Goal: Task Accomplishment & Management: Use online tool/utility

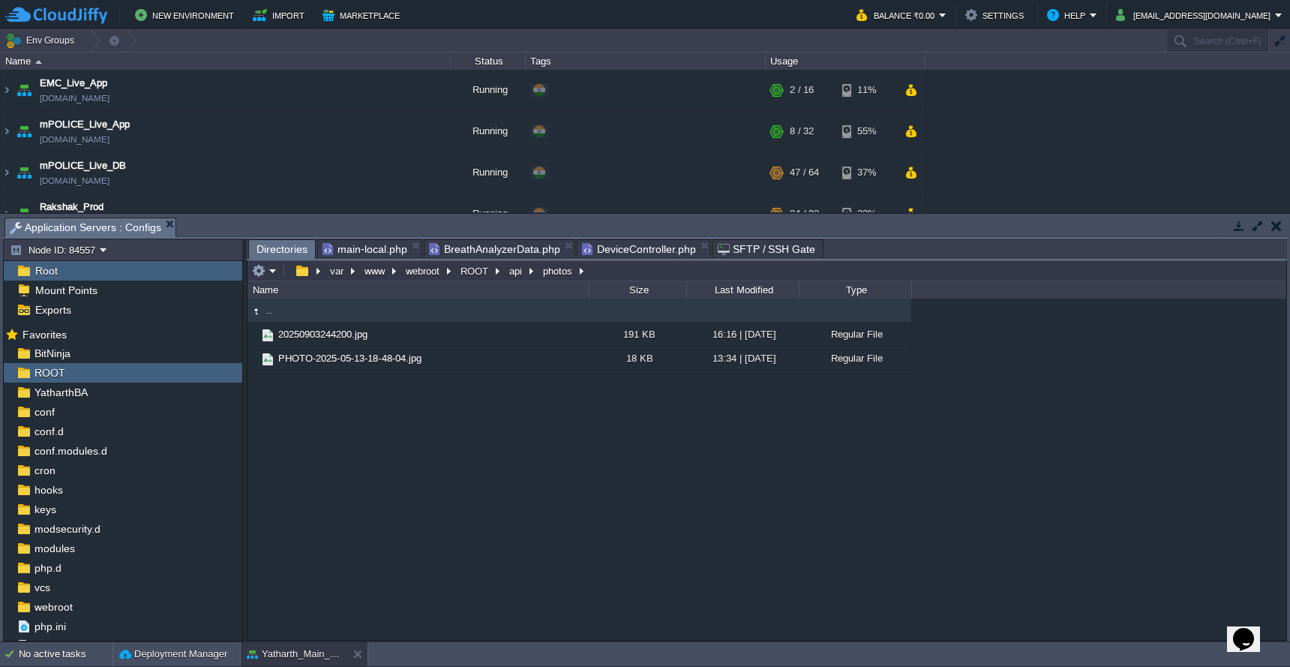
click at [359, 253] on span "main-local.php" at bounding box center [364, 249] width 85 height 18
click at [287, 244] on span "Directories" at bounding box center [281, 249] width 51 height 19
click at [425, 274] on button "webroot" at bounding box center [423, 270] width 40 height 13
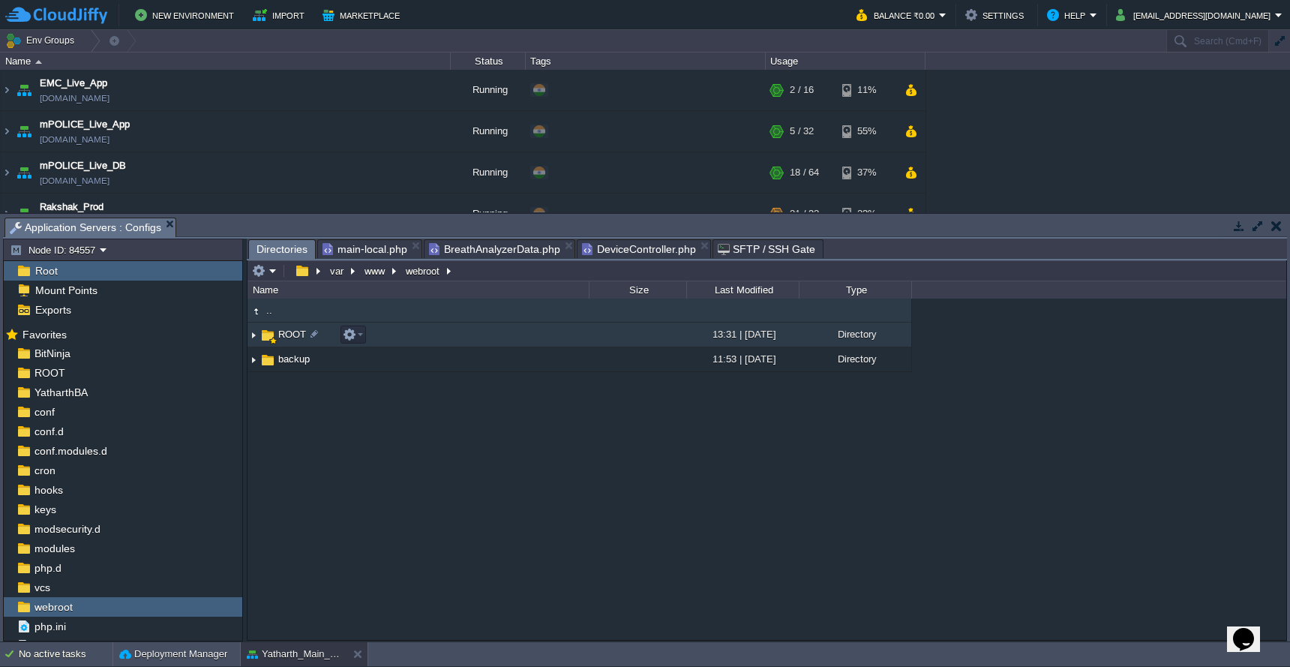
click at [439, 341] on td "ROOT" at bounding box center [417, 334] width 341 height 25
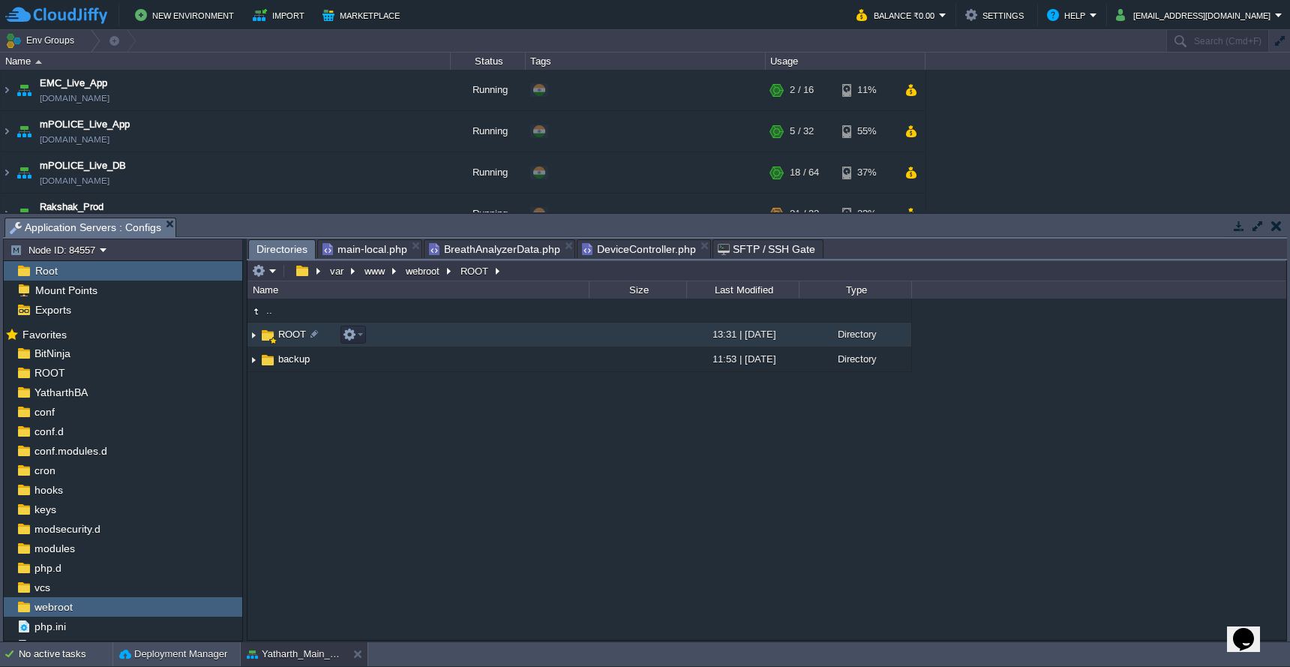
click at [439, 341] on td "ROOT" at bounding box center [417, 334] width 341 height 25
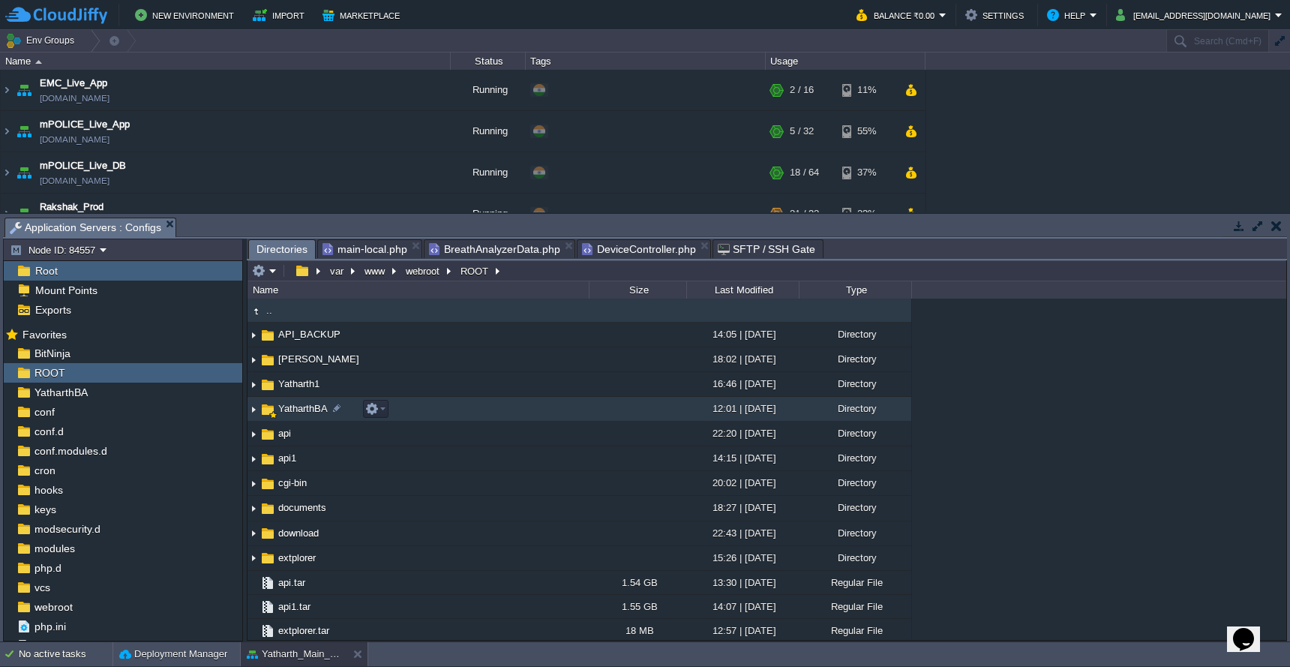
click at [449, 403] on td "YatharthBA" at bounding box center [417, 409] width 341 height 25
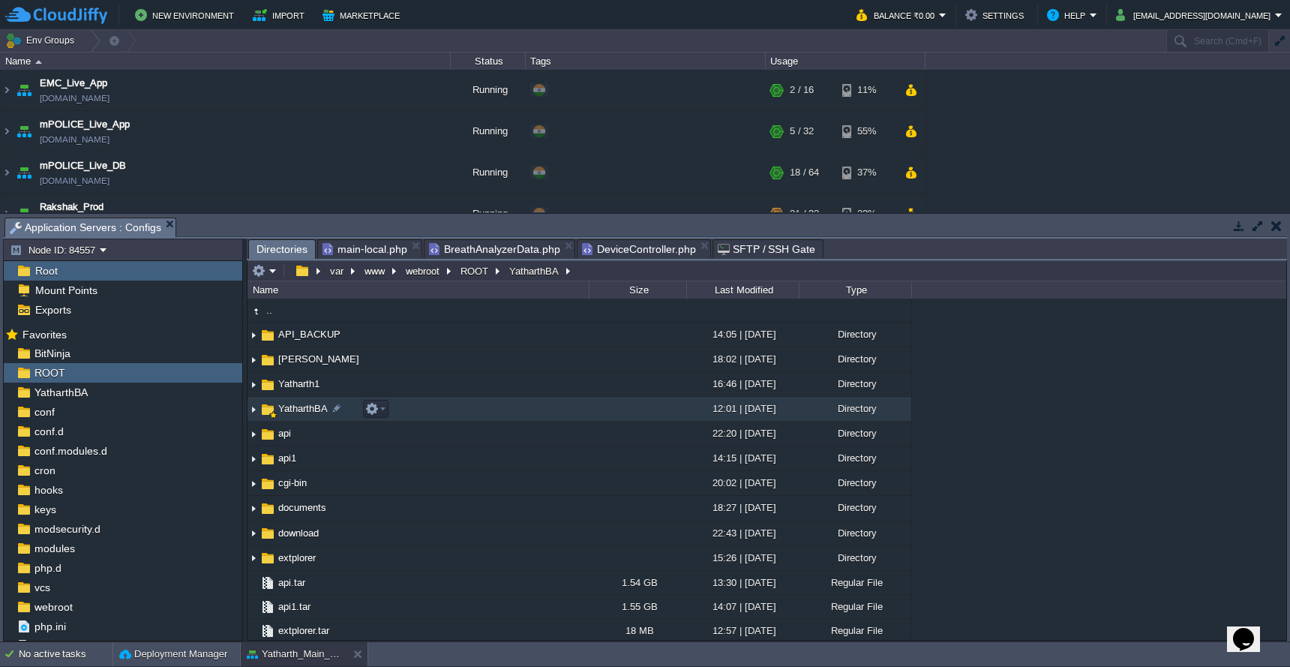
click at [449, 403] on td "YatharthBA" at bounding box center [417, 409] width 341 height 25
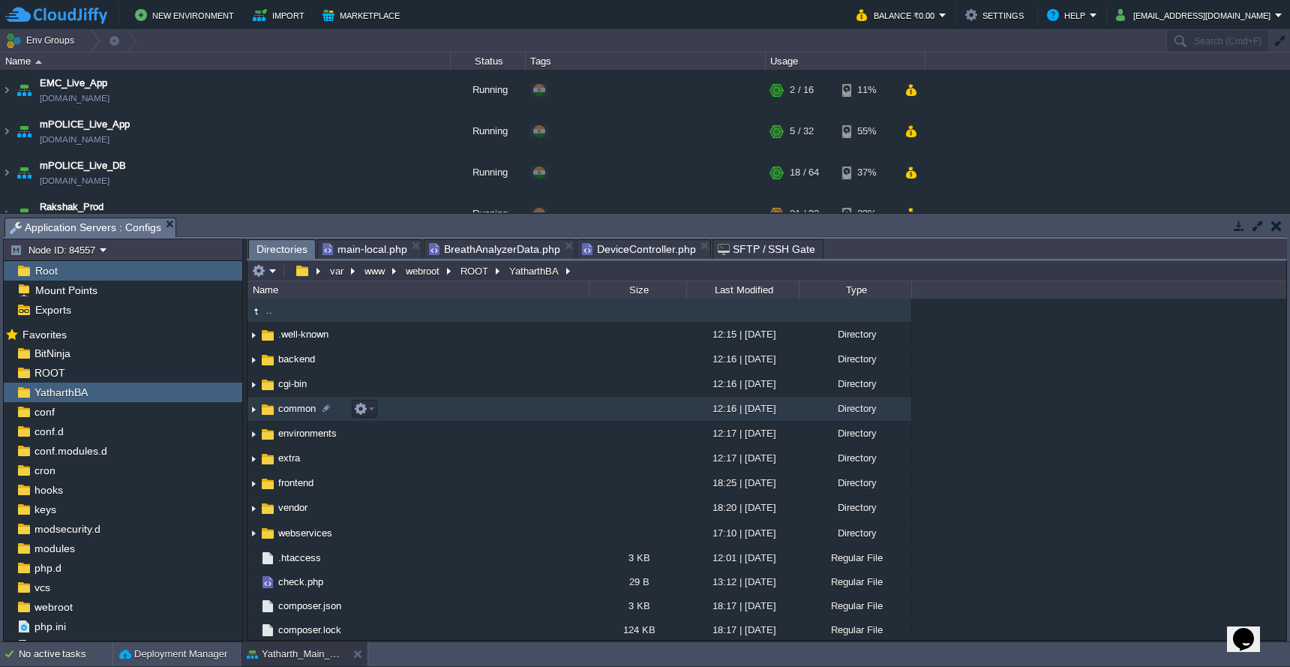
click at [451, 401] on td "common" at bounding box center [417, 409] width 341 height 25
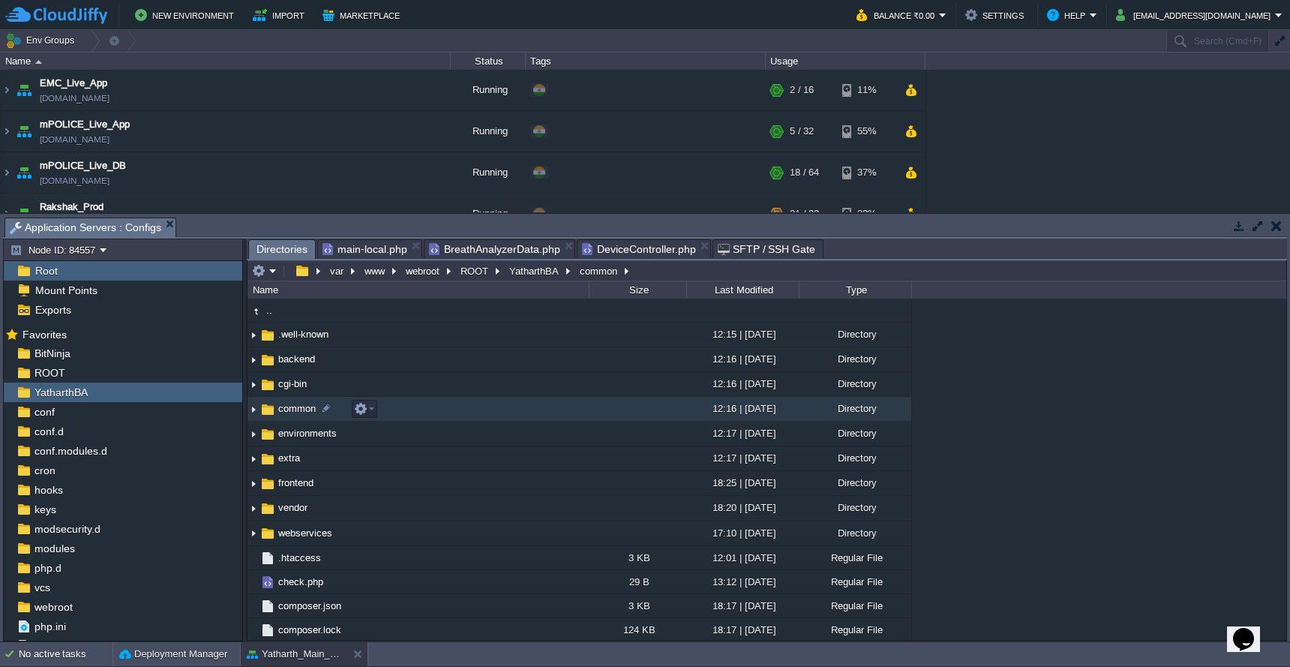
click at [451, 401] on td "common" at bounding box center [417, 409] width 341 height 25
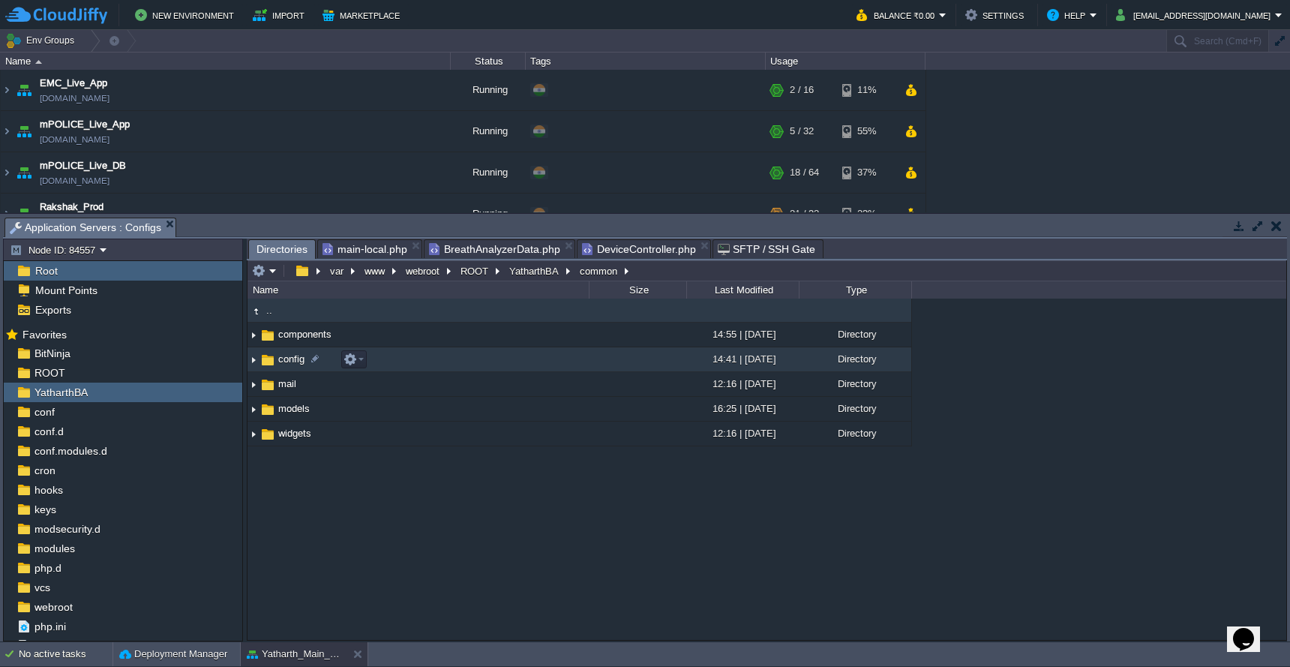
click at [459, 360] on td "config" at bounding box center [417, 359] width 341 height 25
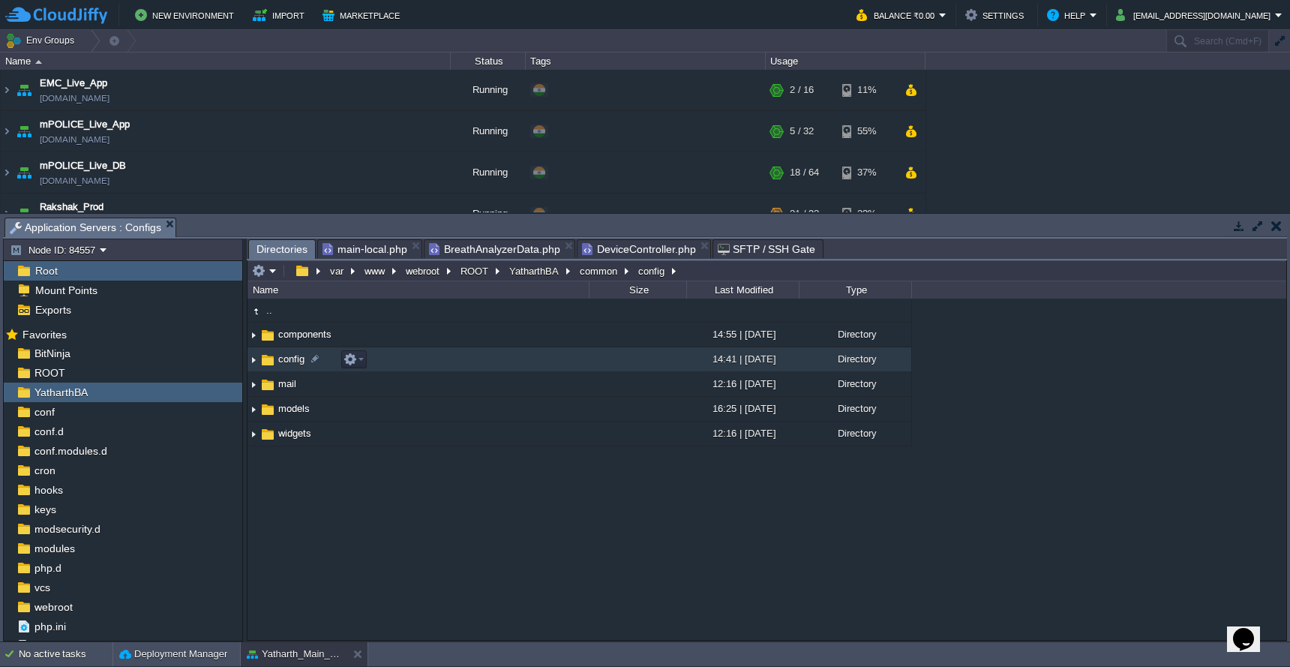
click at [459, 360] on td "config" at bounding box center [417, 359] width 341 height 25
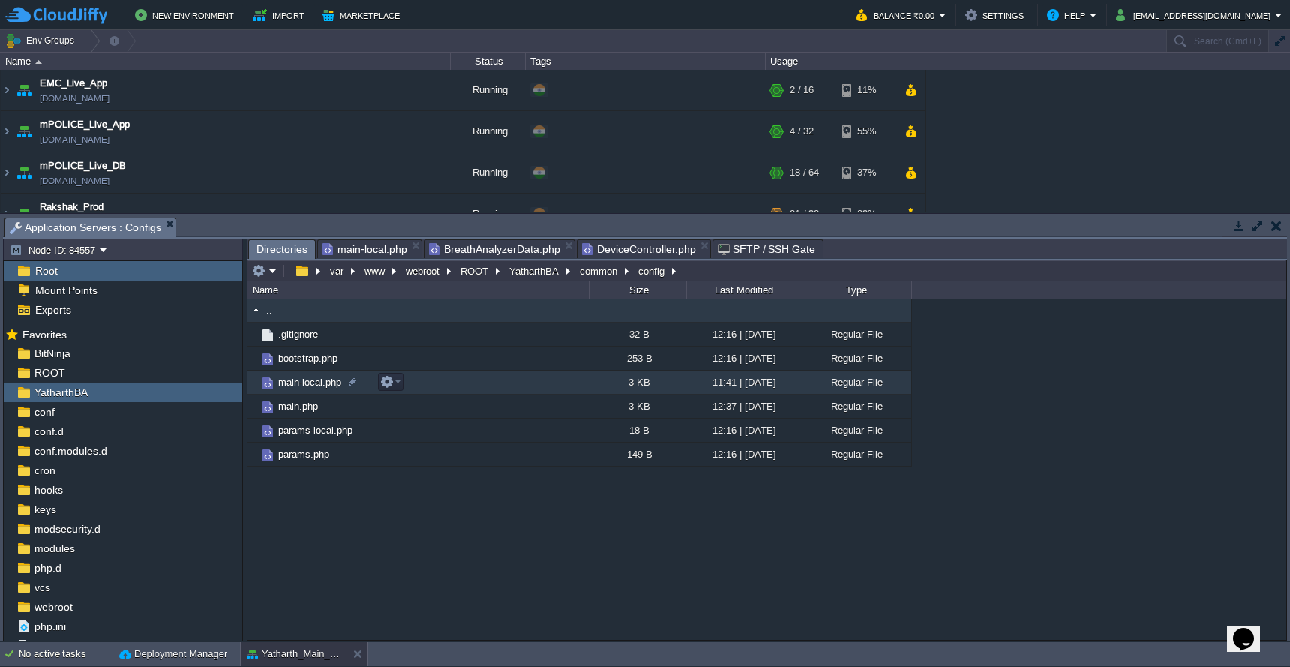
click at [459, 376] on td "main-local.php" at bounding box center [417, 382] width 341 height 24
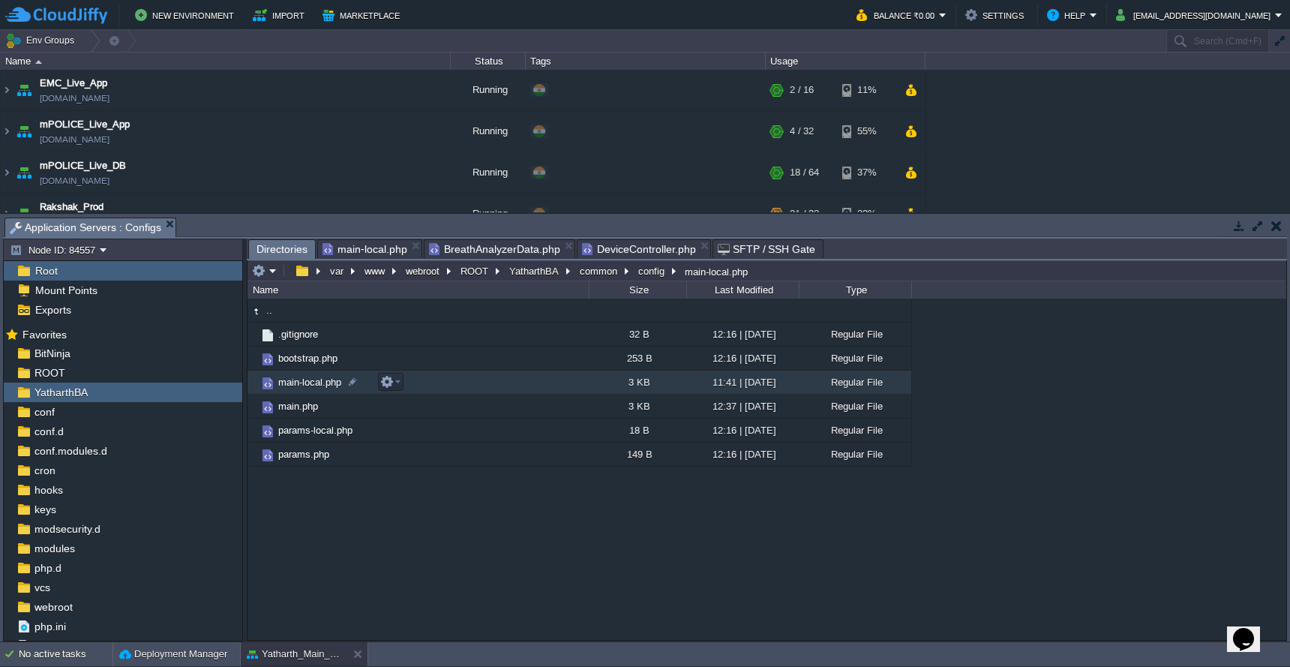
click at [459, 376] on td "main-local.php" at bounding box center [417, 382] width 341 height 24
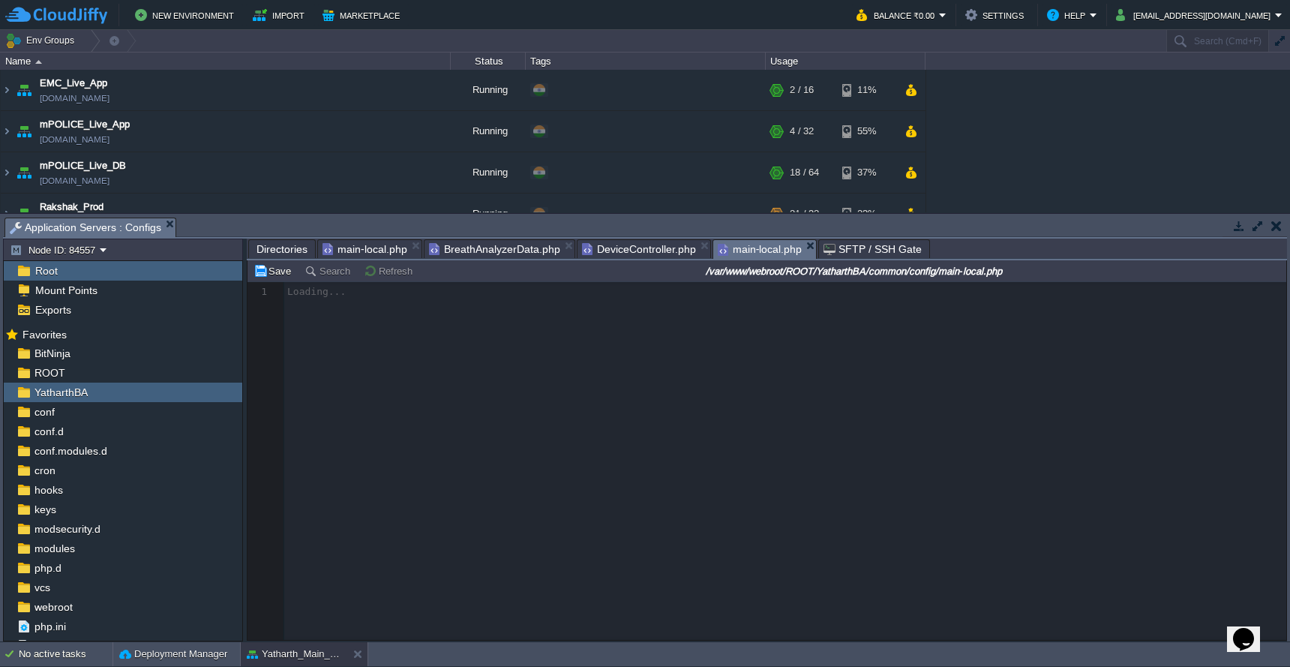
scroll to position [6, 0]
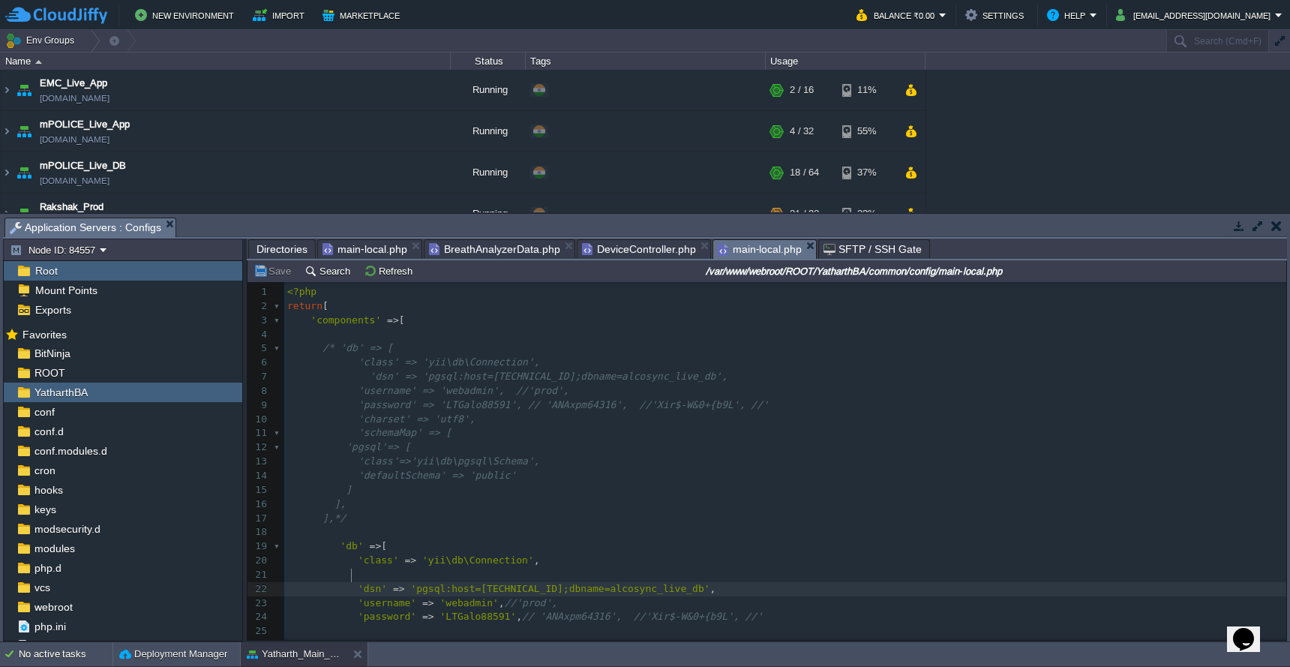
type textarea "'dsn' => 'pgsql:host=19"
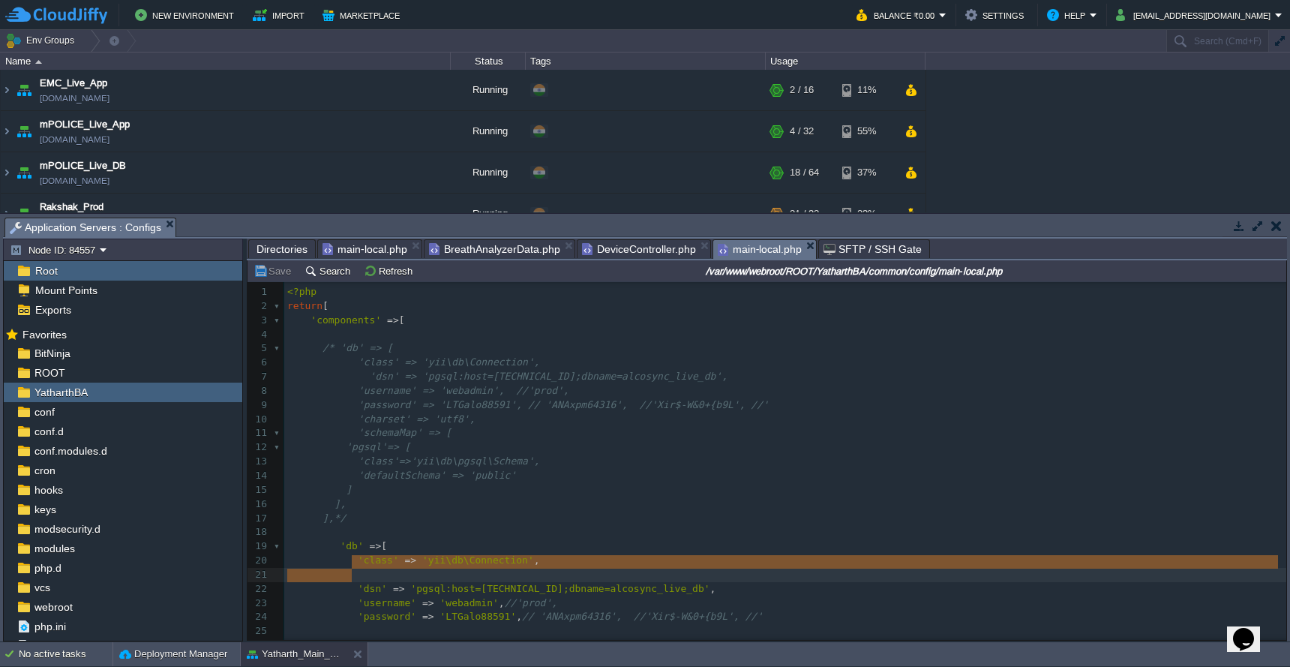
drag, startPoint x: 354, startPoint y: 574, endPoint x: 576, endPoint y: 566, distance: 222.1
type textarea "'dsn' => 'pgsql:host=[TECHNICAL_ID];dbname=alcosync_live_db', 'username' => 'we…"
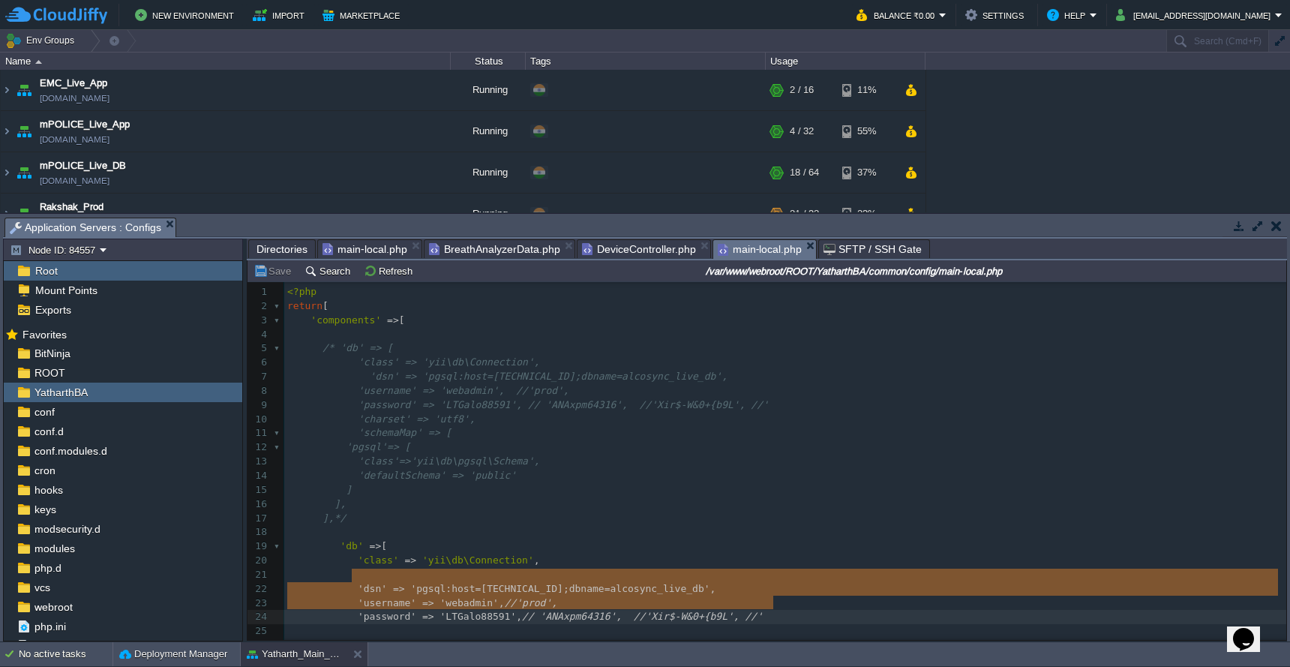
click at [376, 251] on span "main-local.php" at bounding box center [364, 249] width 85 height 18
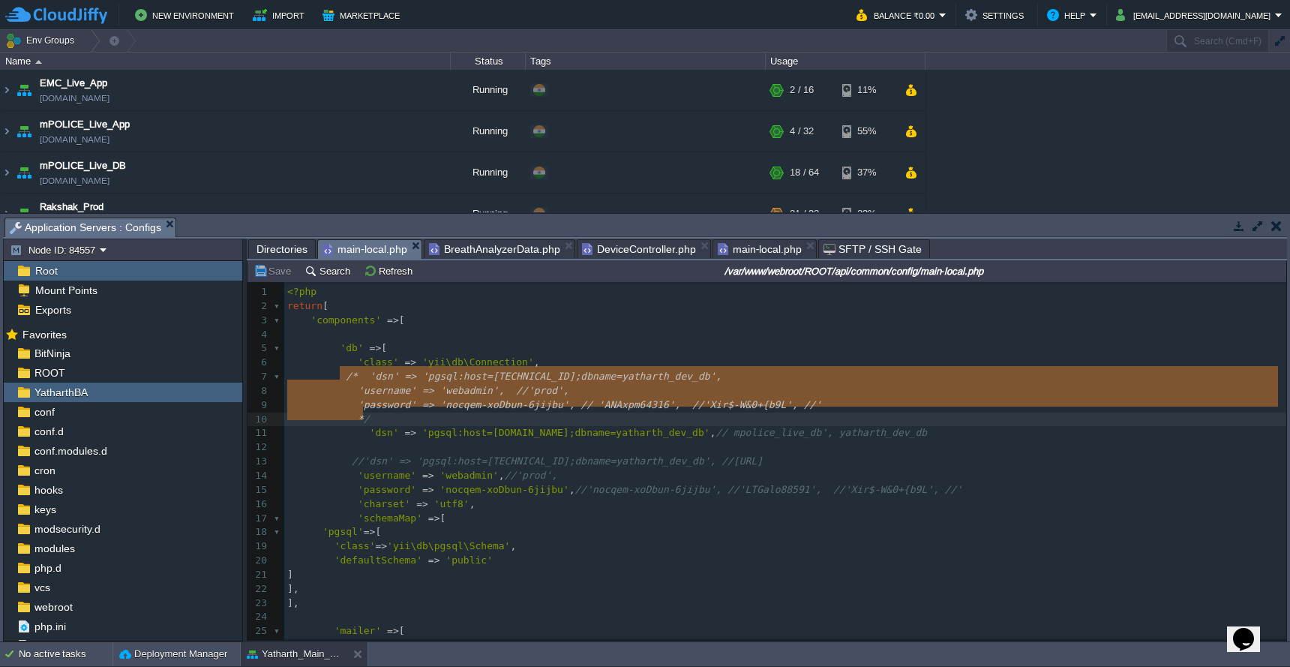
type textarea "/* 'dsn' => 'pgsql:host=[TECHNICAL_ID];dbname=yatharth_dev_db', 'username' => '…"
drag, startPoint x: 341, startPoint y: 373, endPoint x: 373, endPoint y: 409, distance: 47.8
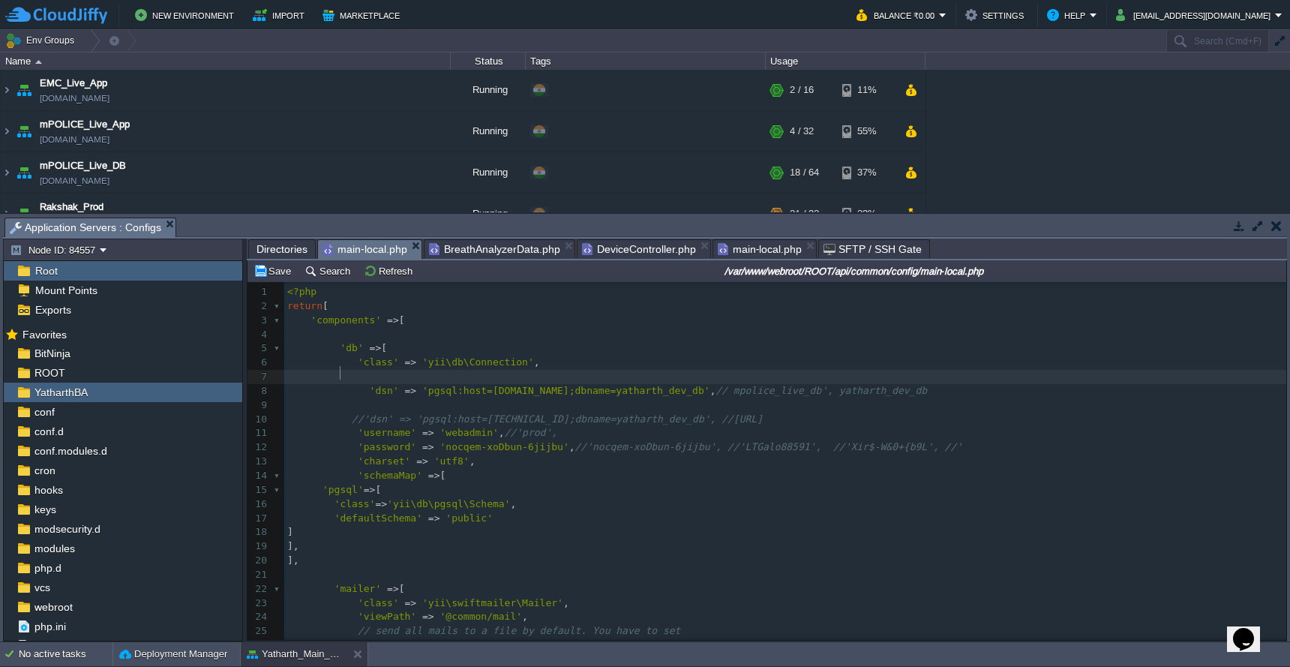
click at [345, 418] on span at bounding box center [319, 418] width 64 height 11
type textarea "//'dsn' => 'pgsql:host=[TECHNICAL_ID];dbname=yatharth_dev_db', //[URL]"
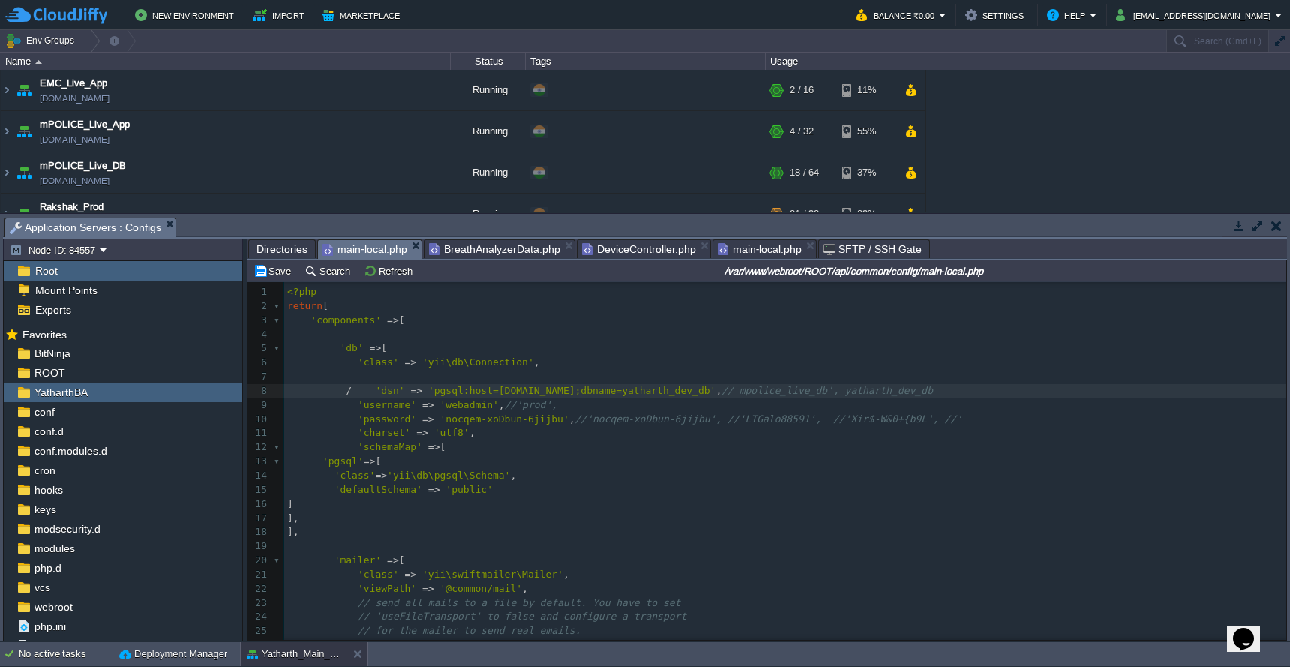
type textarea "/*"
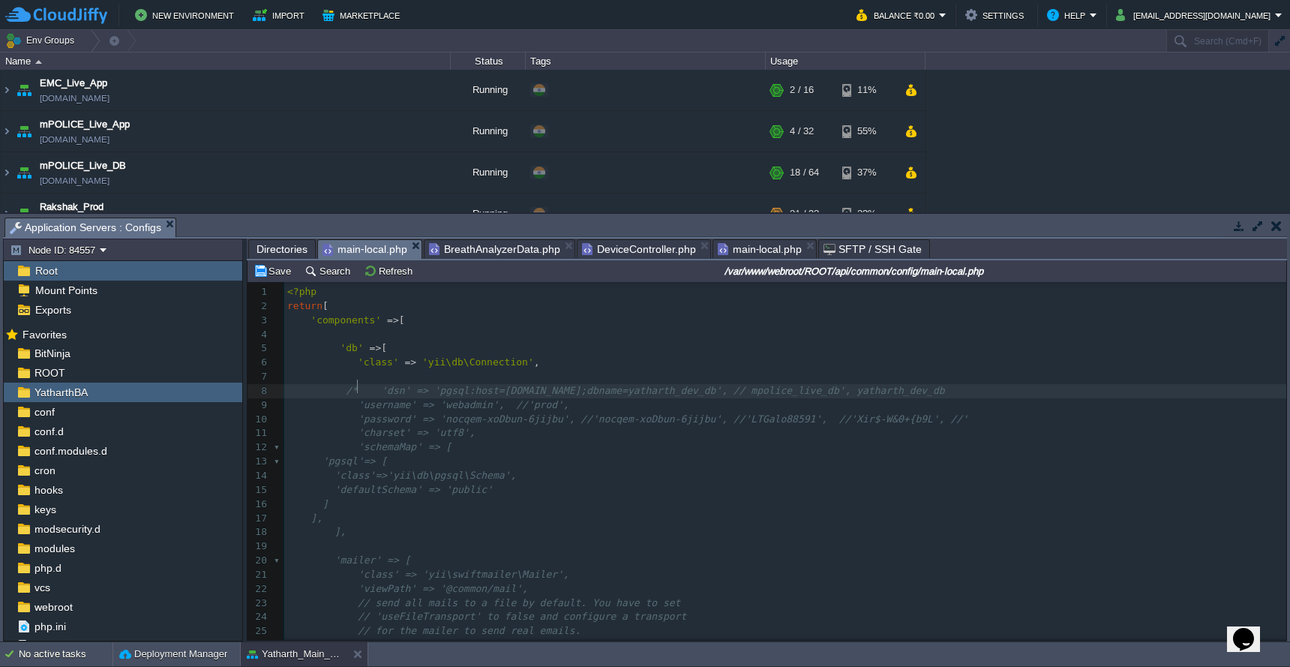
click at [581, 415] on div "xxxxxxxxxx 1 <?php 2 return [ 3 'components' => [ 4 5 'db' => [ 6 'class' => 'y…" at bounding box center [785, 539] width 1002 height 508
type textarea "*/"
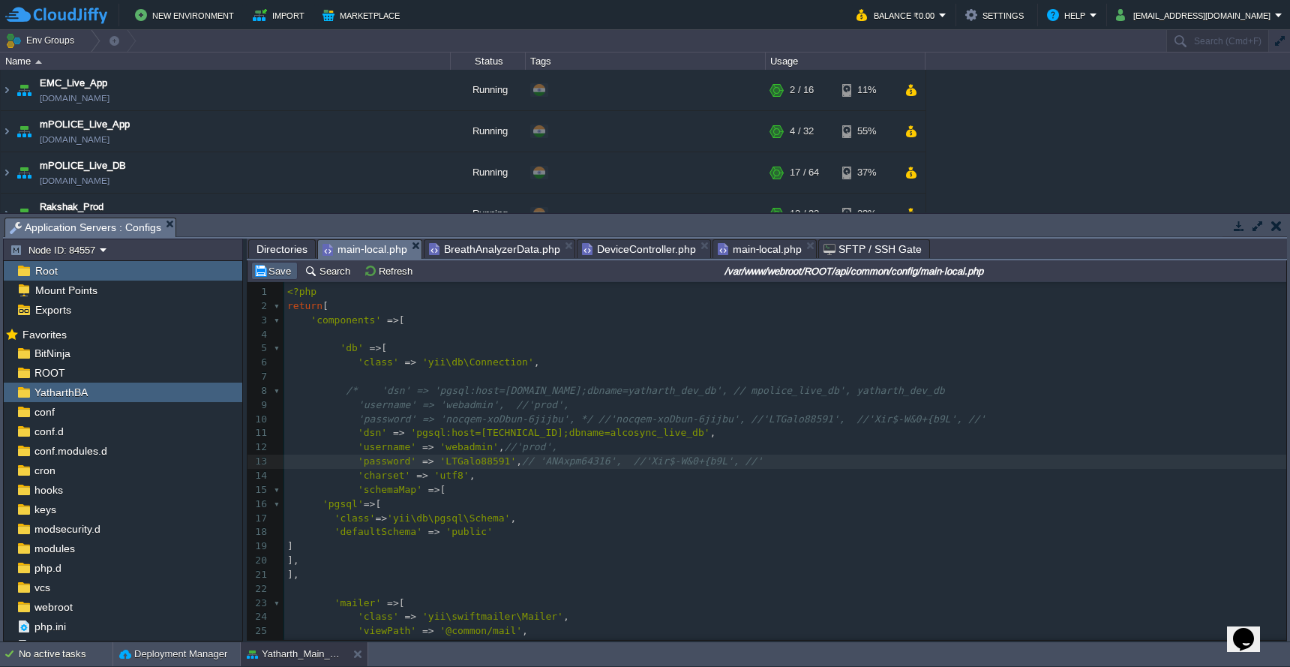
click at [282, 274] on button "Save" at bounding box center [274, 270] width 42 height 13
click at [481, 452] on div "xxxxxxxxxx 1 <?php 2 return [ 3 'components' => [ 4 5 'db' => [ 6 'class' => 'y…" at bounding box center [785, 560] width 1002 height 551
type textarea "LTGalo88591"
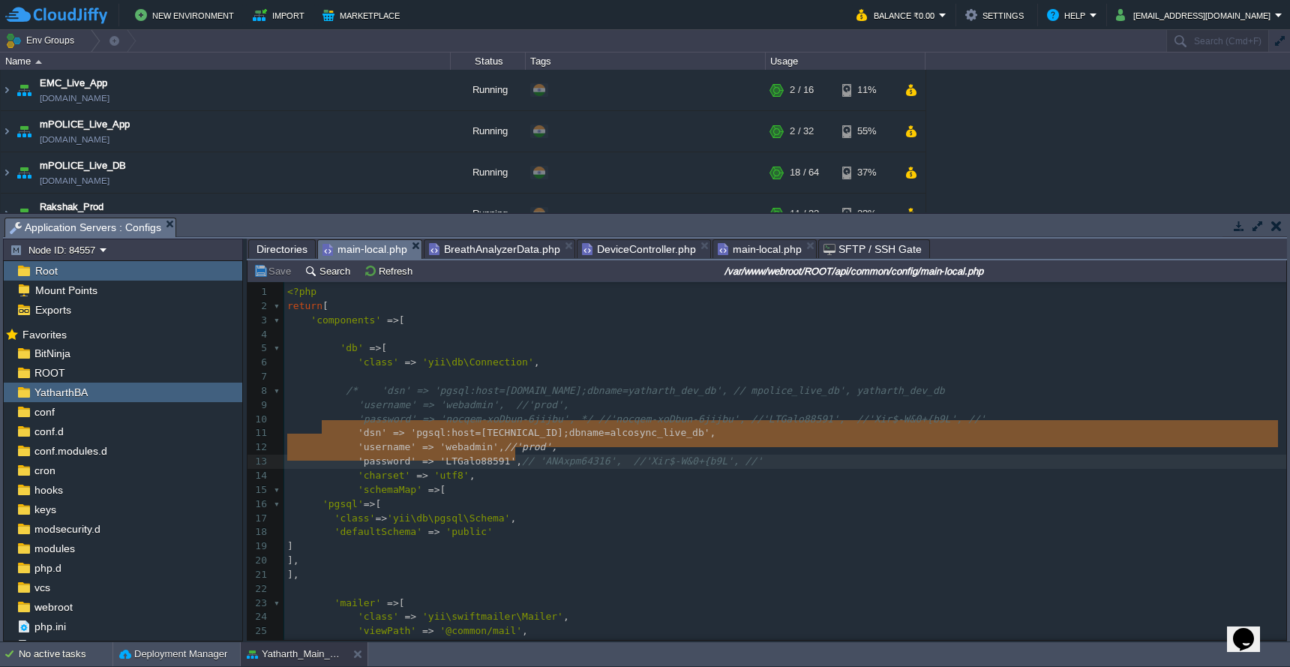
type textarea "'dsn' => 'pgsql:host=[TECHNICAL_ID];dbname=alcosync_live_db', 'username' => 'we…"
drag, startPoint x: 325, startPoint y: 430, endPoint x: 522, endPoint y: 451, distance: 198.3
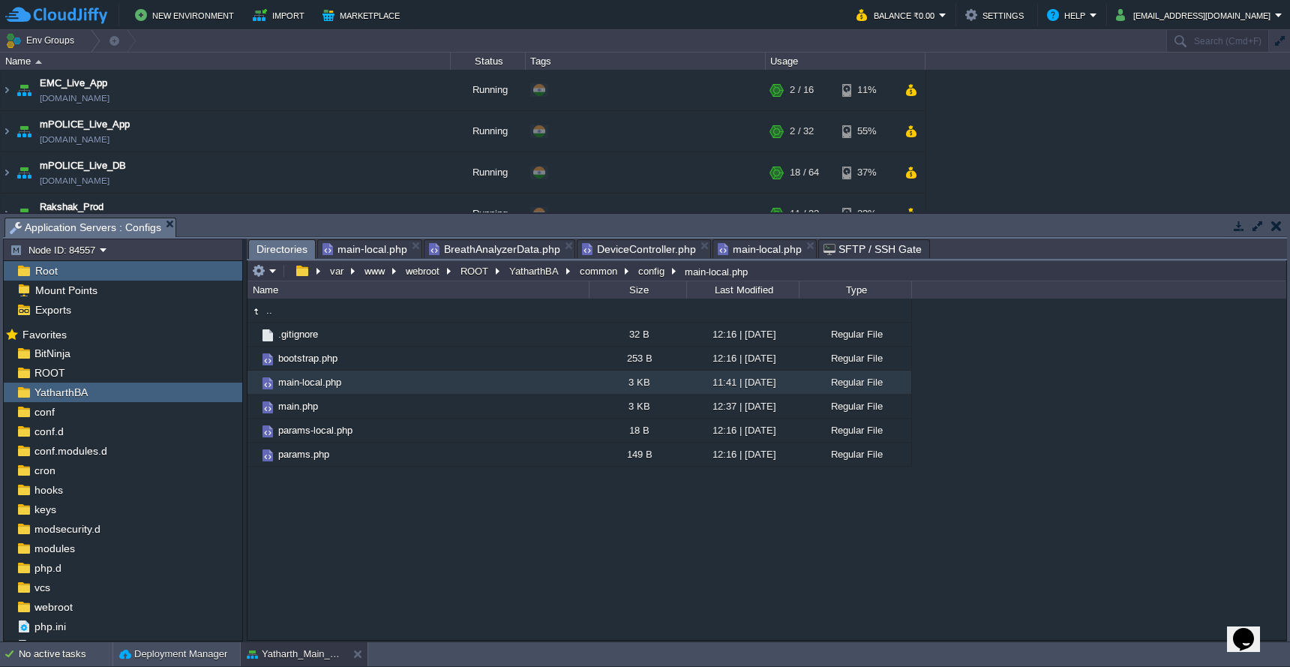
click at [287, 246] on span "Directories" at bounding box center [281, 249] width 51 height 19
click at [474, 271] on button "ROOT" at bounding box center [475, 270] width 34 height 13
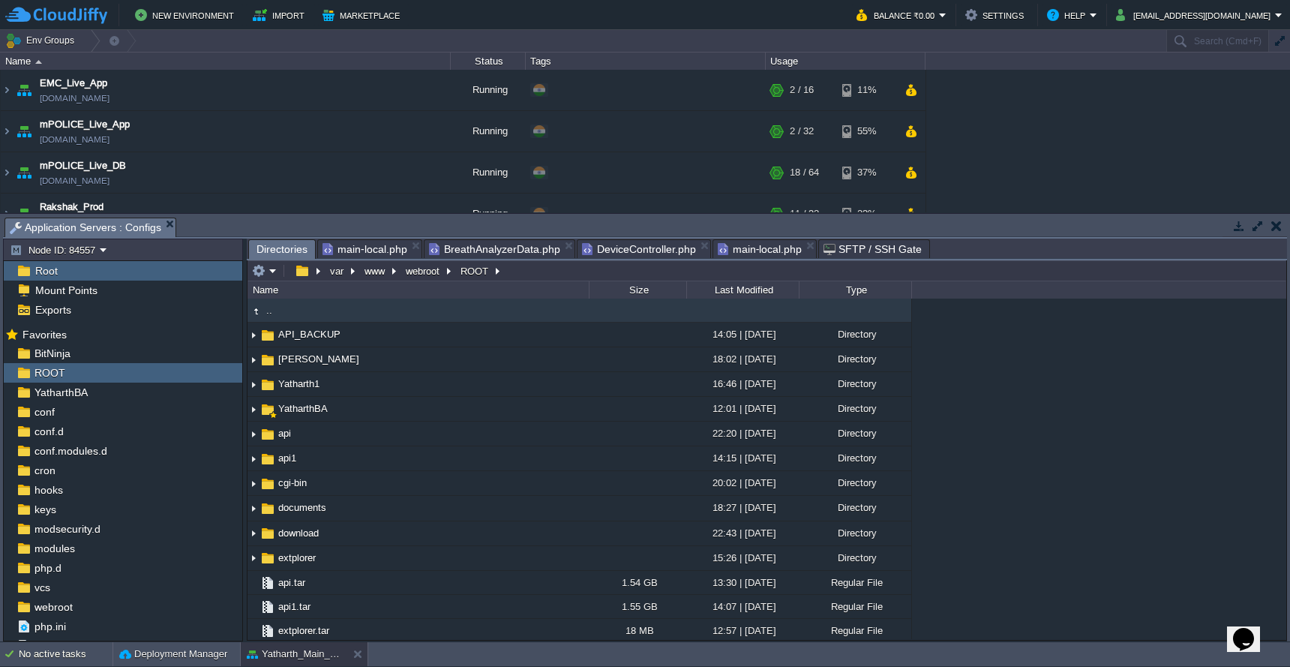
click at [385, 252] on span "main-local.php" at bounding box center [364, 249] width 85 height 18
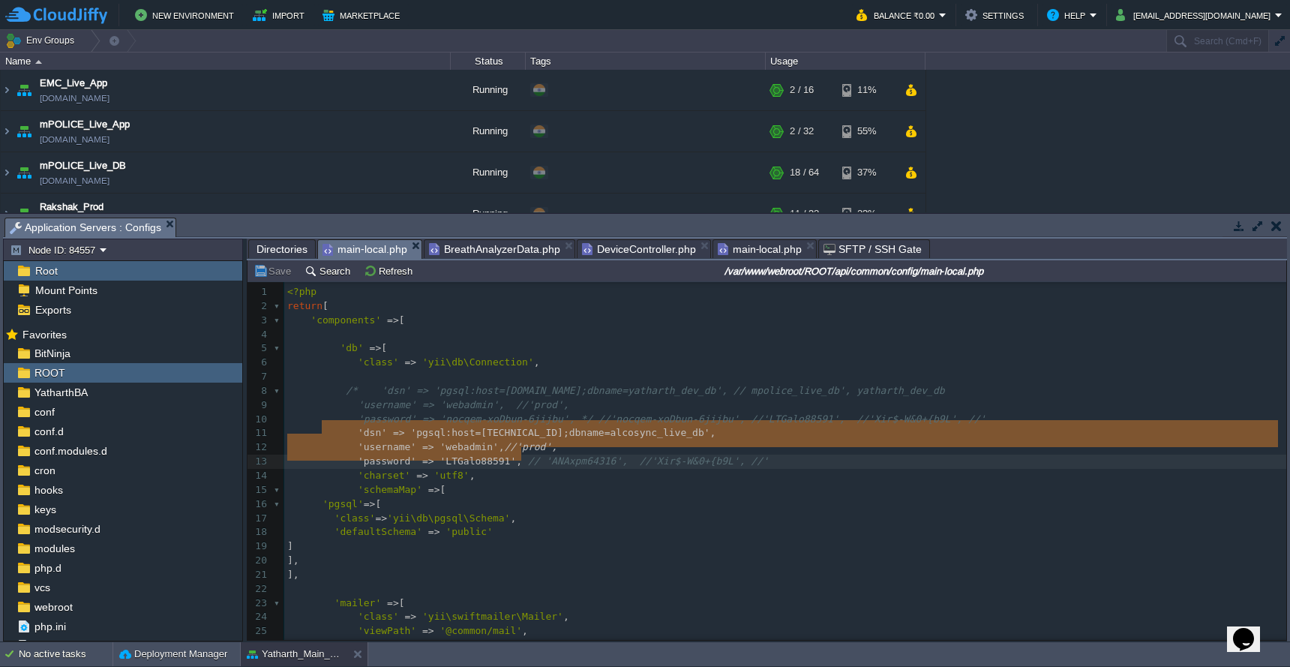
click at [274, 251] on span "Directories" at bounding box center [281, 249] width 51 height 18
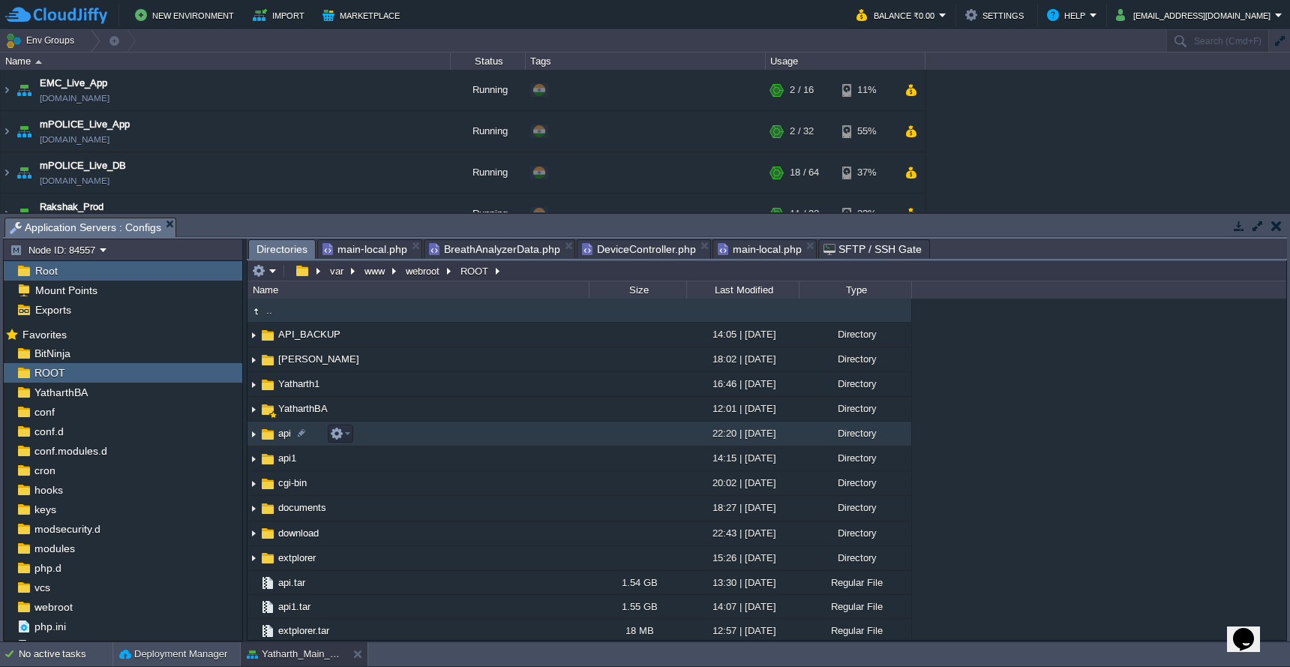
click at [412, 444] on td "api" at bounding box center [417, 433] width 341 height 25
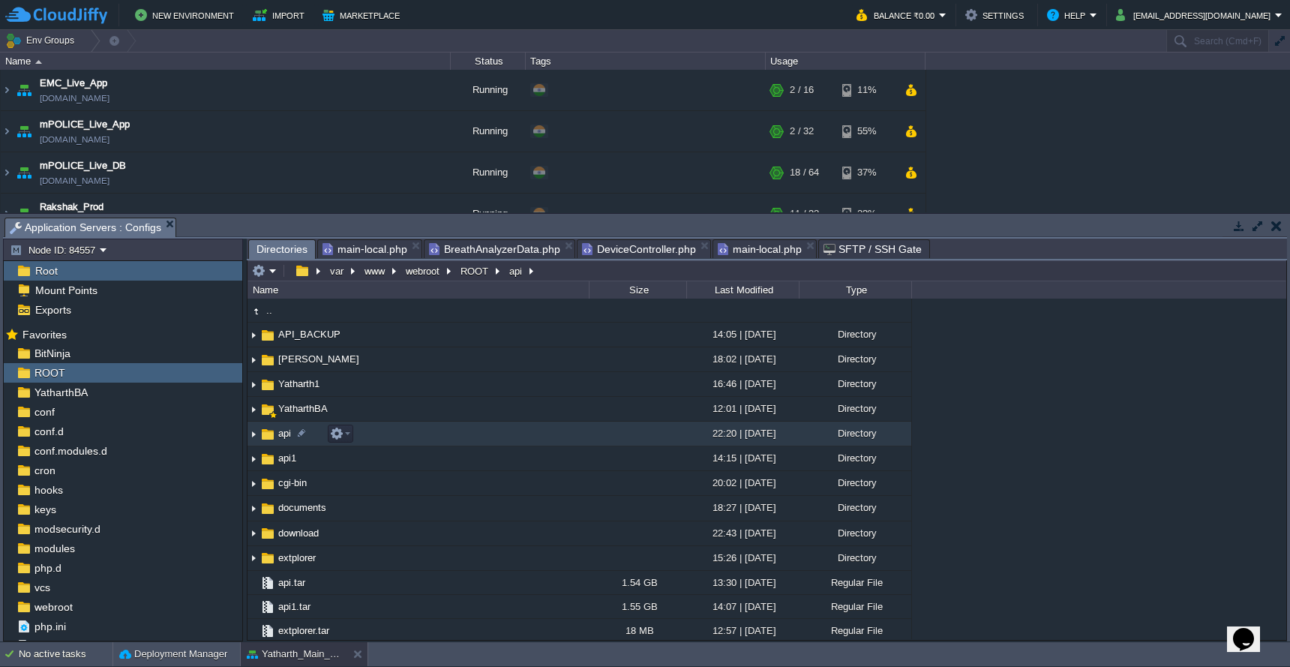
click at [412, 444] on td "api" at bounding box center [417, 433] width 341 height 25
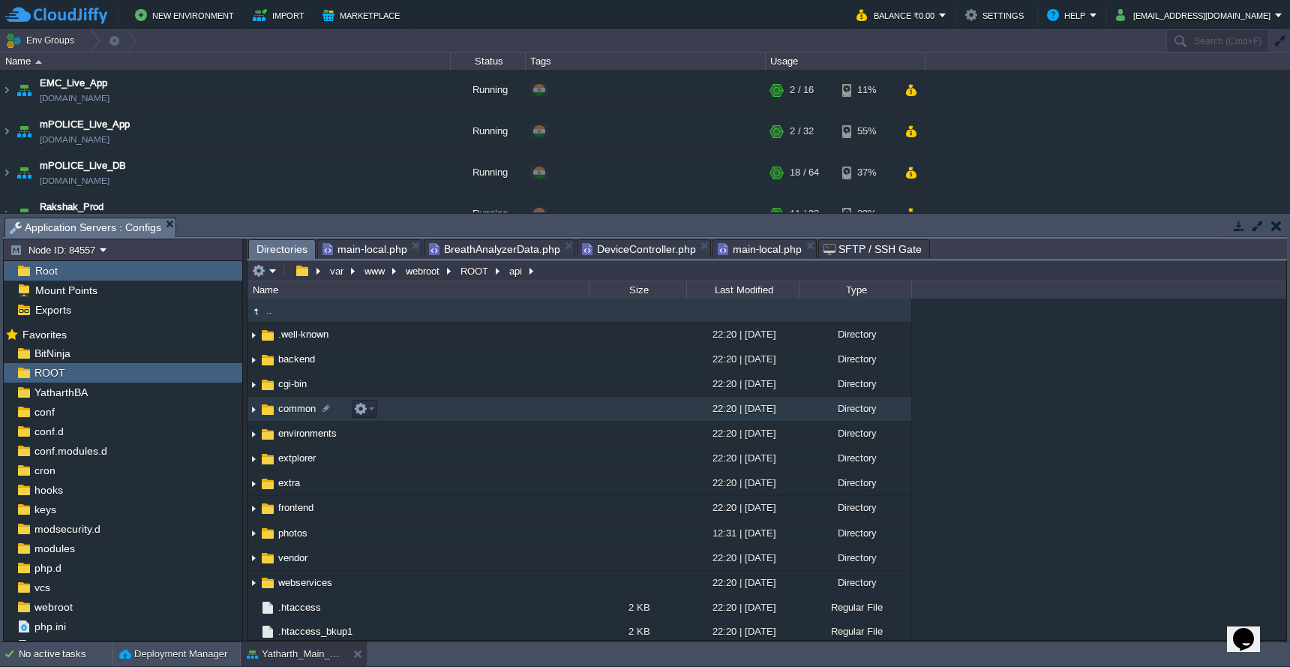
click at [444, 416] on td "common" at bounding box center [417, 409] width 341 height 25
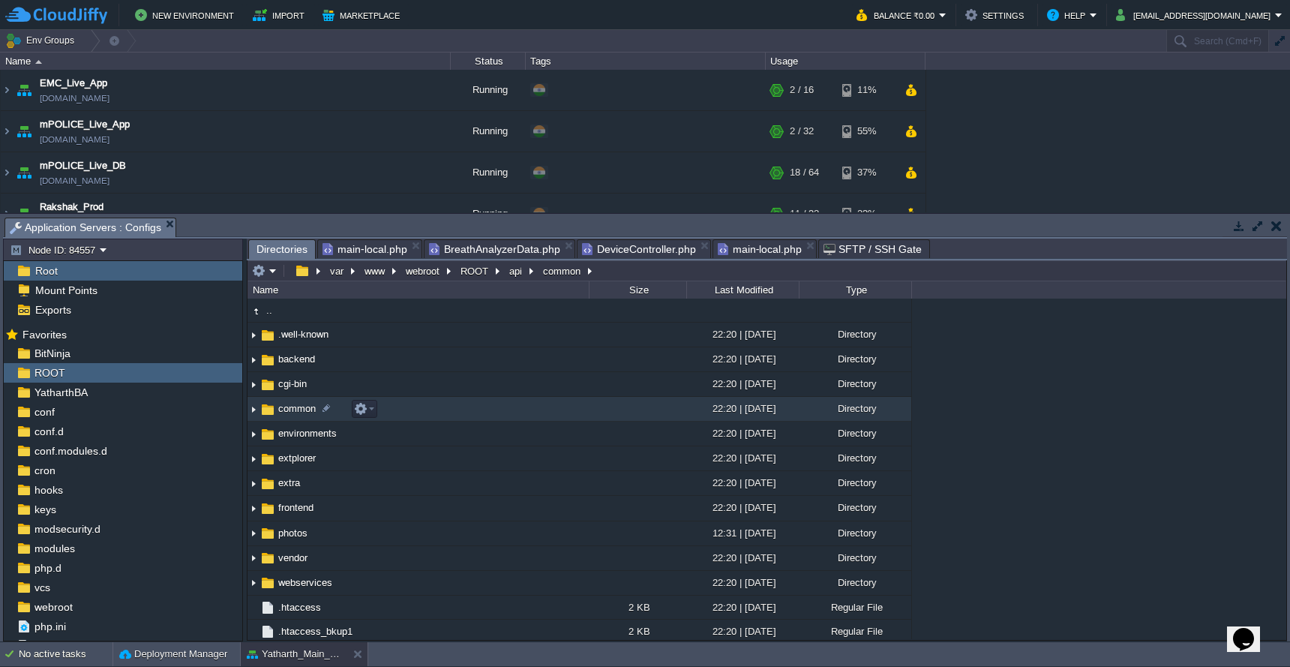
click at [444, 416] on td "common" at bounding box center [417, 409] width 341 height 25
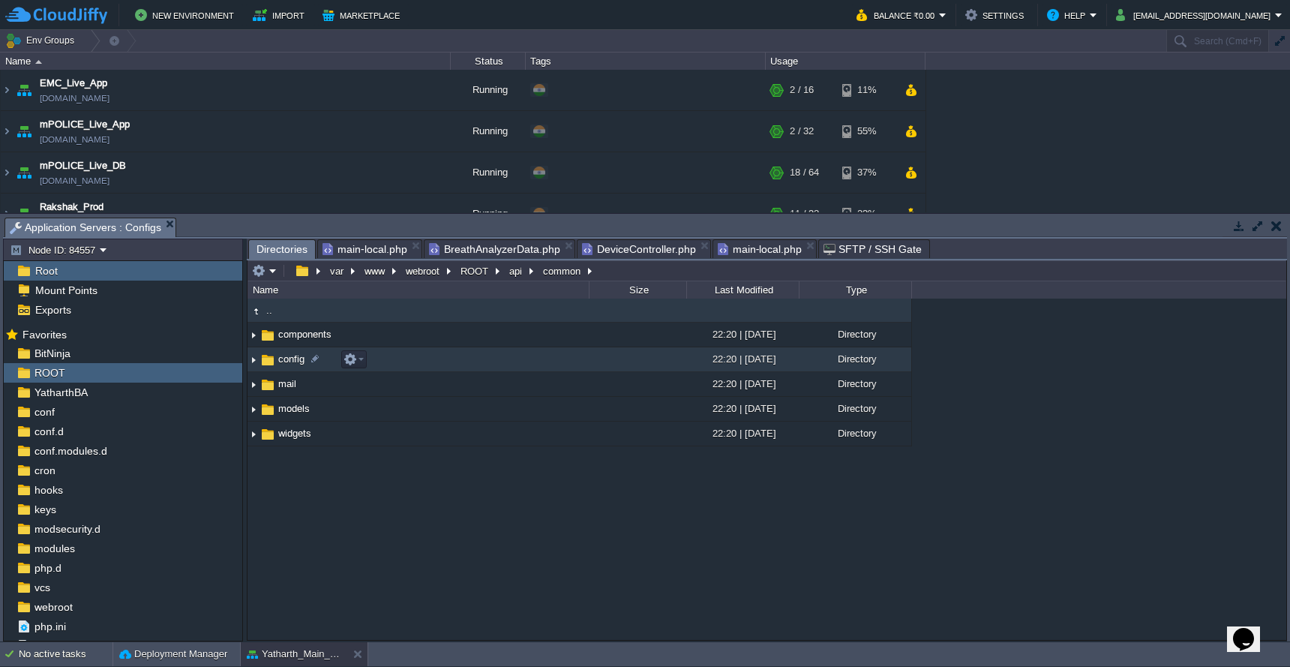
click at [457, 367] on td "config" at bounding box center [417, 359] width 341 height 25
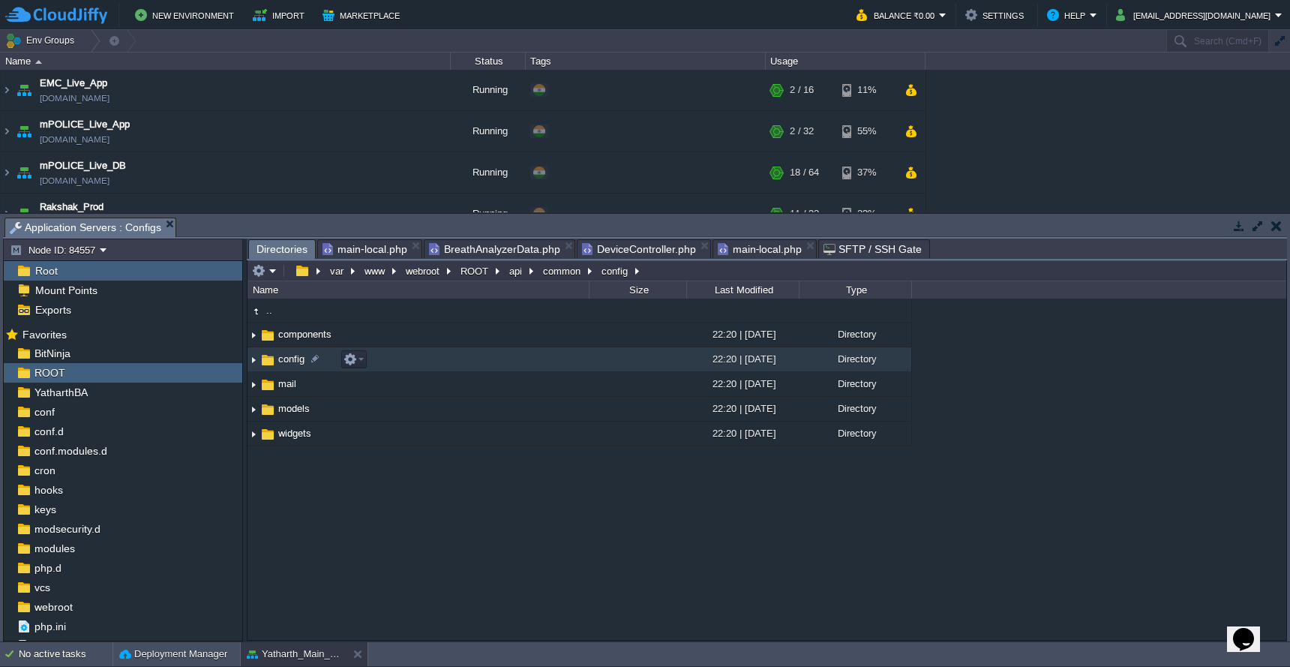
click at [457, 367] on td "config" at bounding box center [417, 359] width 341 height 25
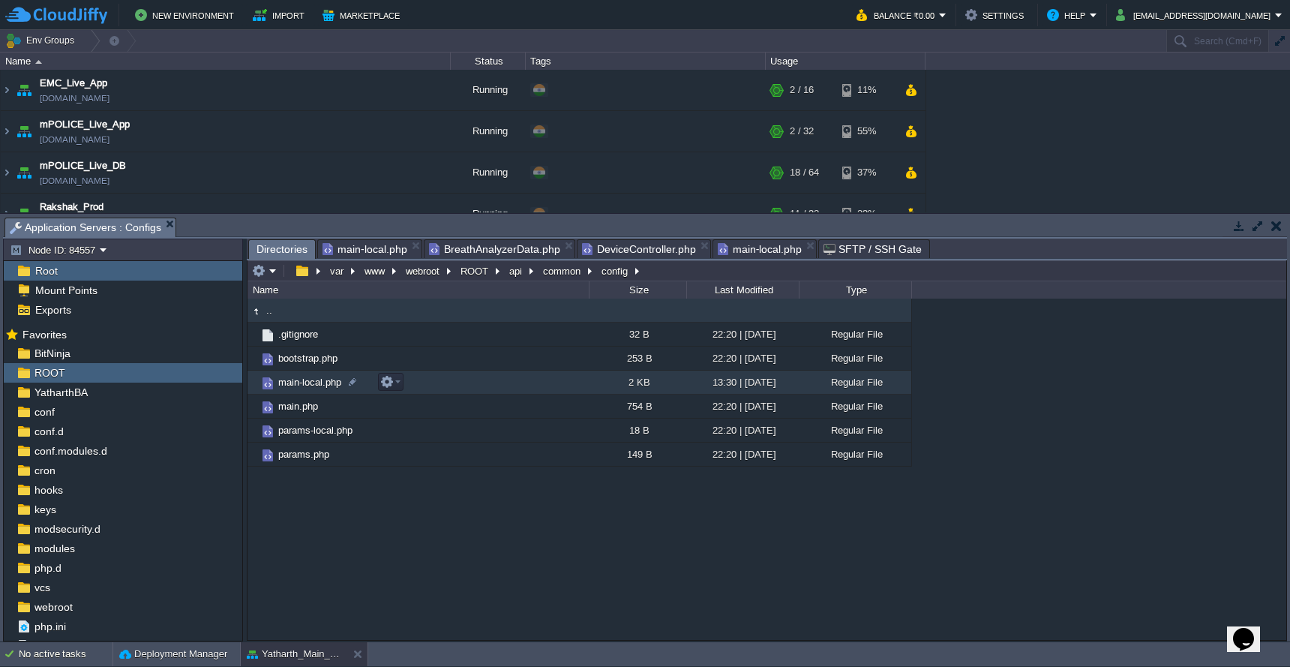
click at [454, 394] on td "main-local.php" at bounding box center [417, 382] width 341 height 24
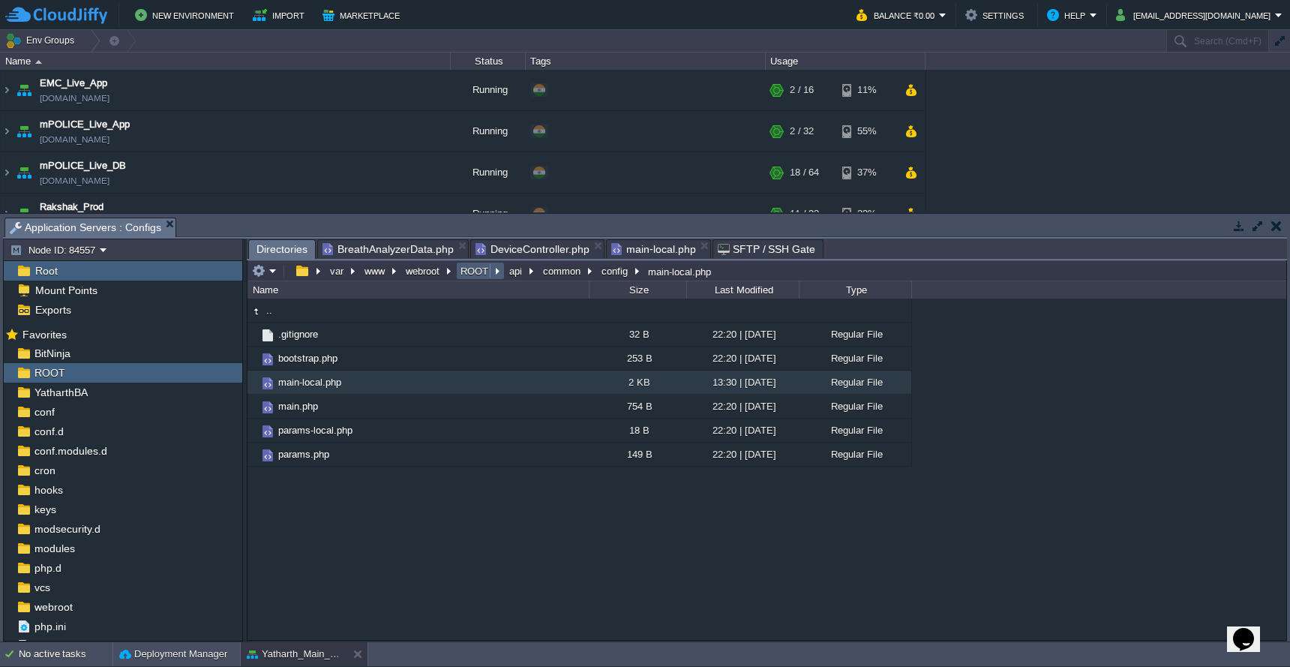
click at [484, 274] on button "ROOT" at bounding box center [475, 270] width 34 height 13
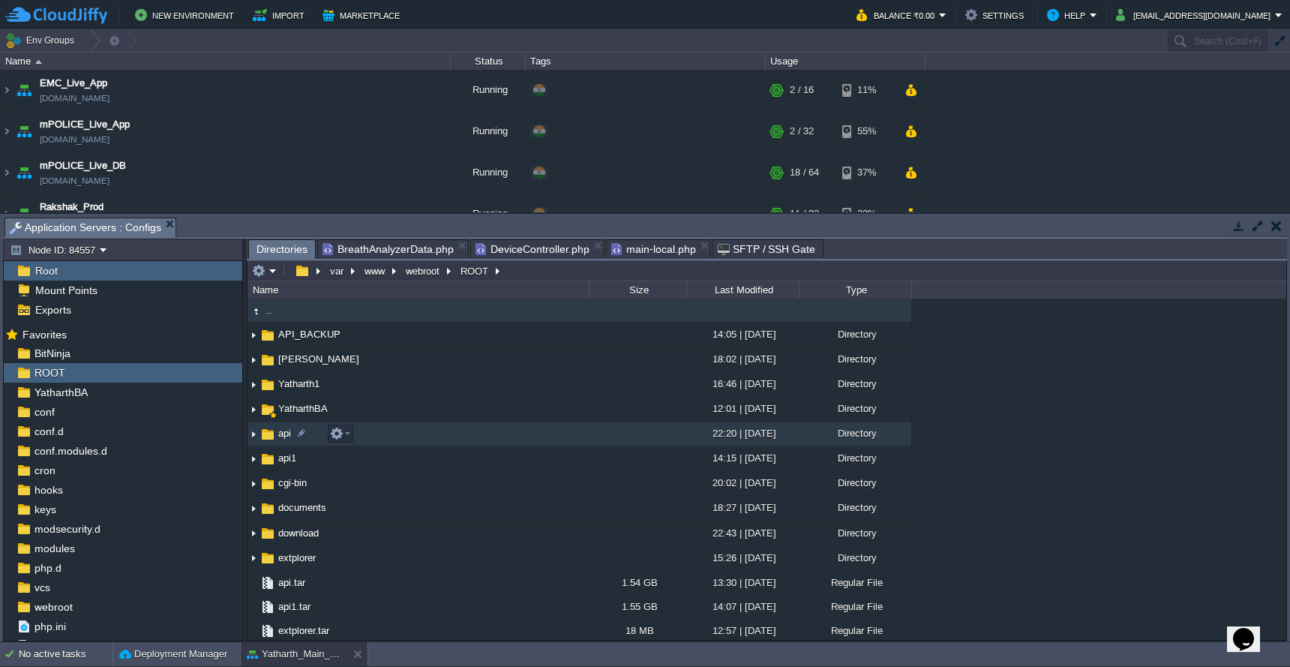
click at [496, 441] on td "api" at bounding box center [417, 433] width 341 height 25
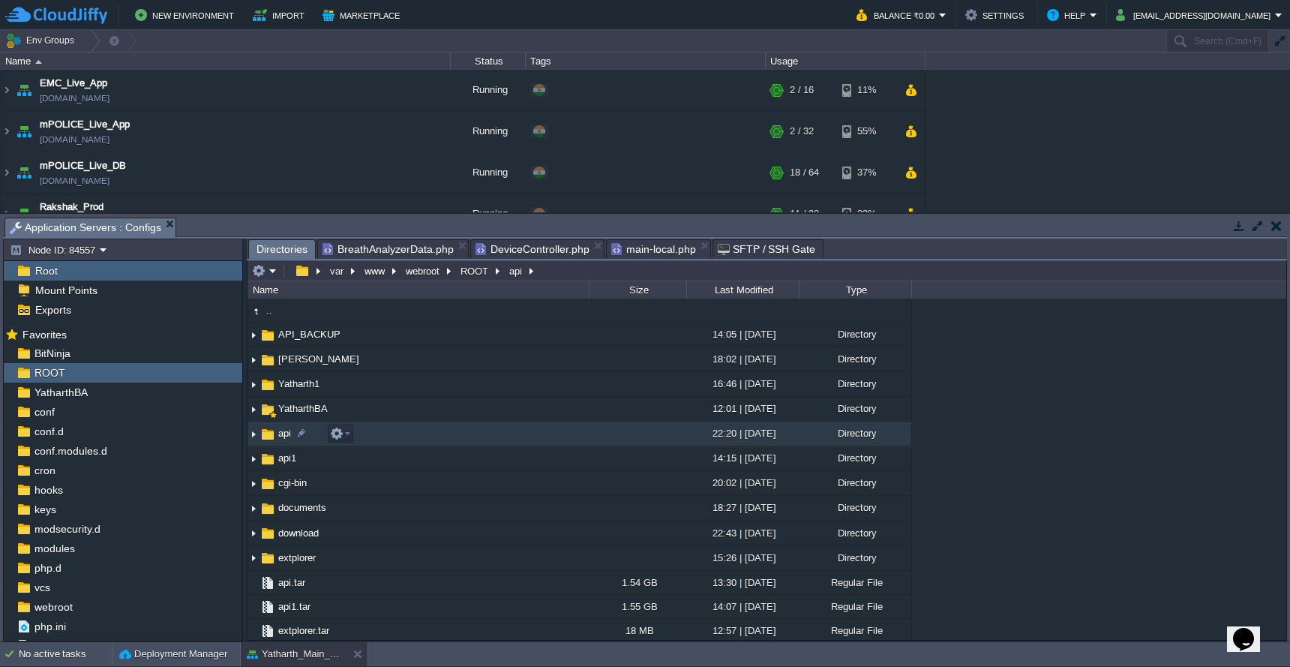
click at [496, 441] on td "api" at bounding box center [417, 433] width 341 height 25
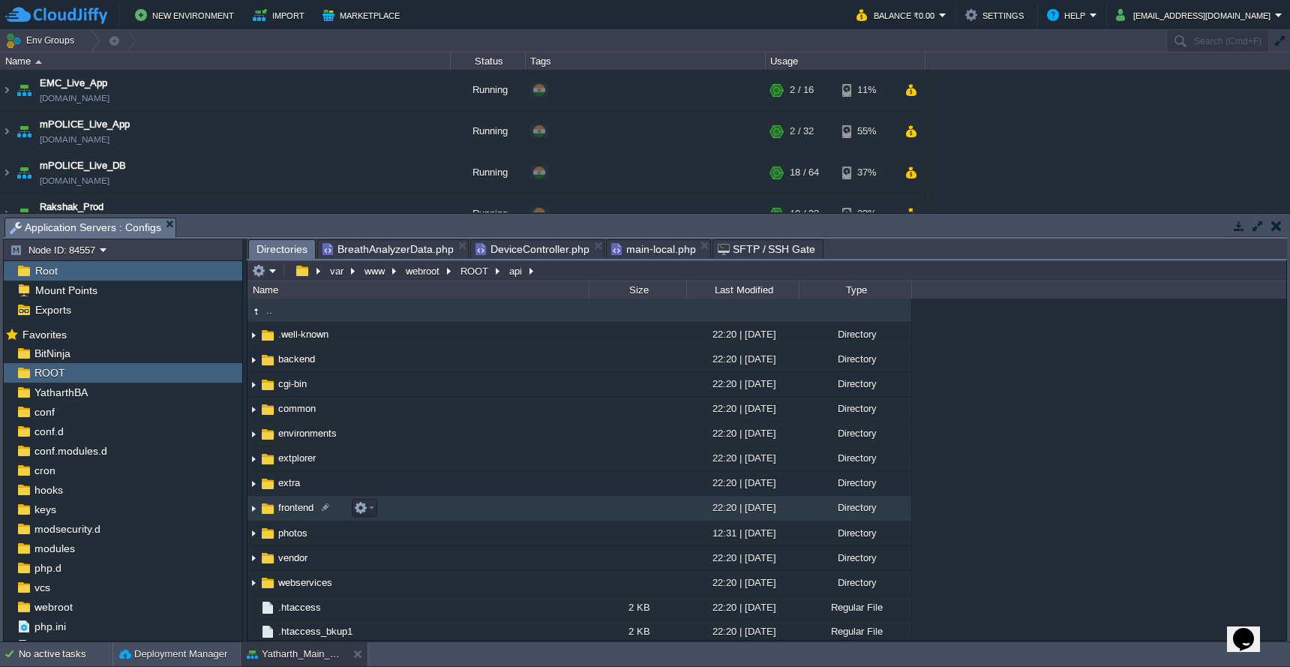
click at [499, 511] on td "frontend" at bounding box center [417, 508] width 341 height 25
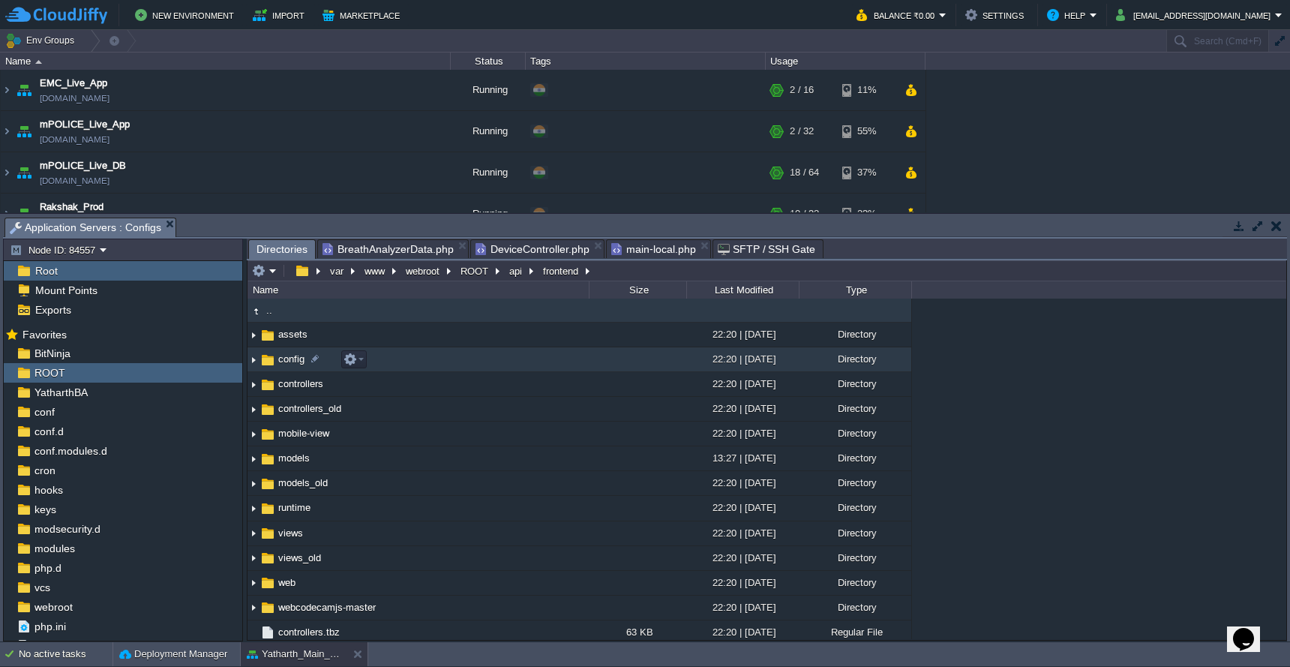
click at [497, 364] on td "config" at bounding box center [417, 359] width 341 height 25
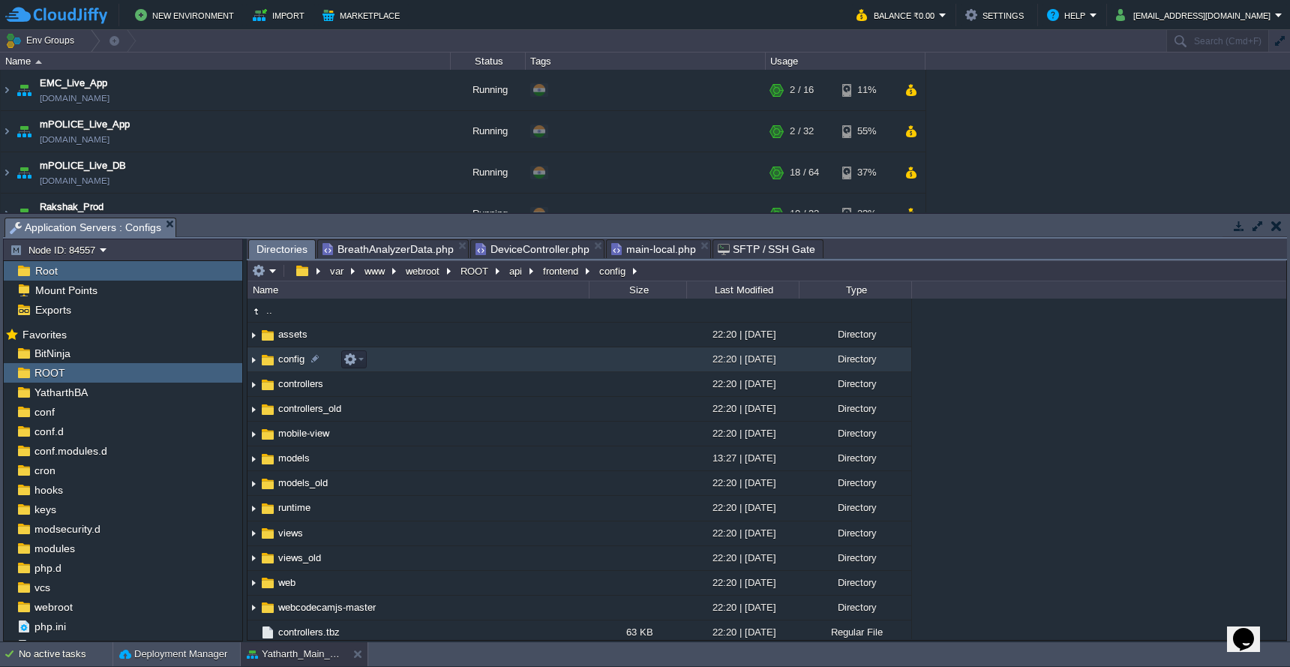
click at [497, 364] on td "config" at bounding box center [417, 359] width 341 height 25
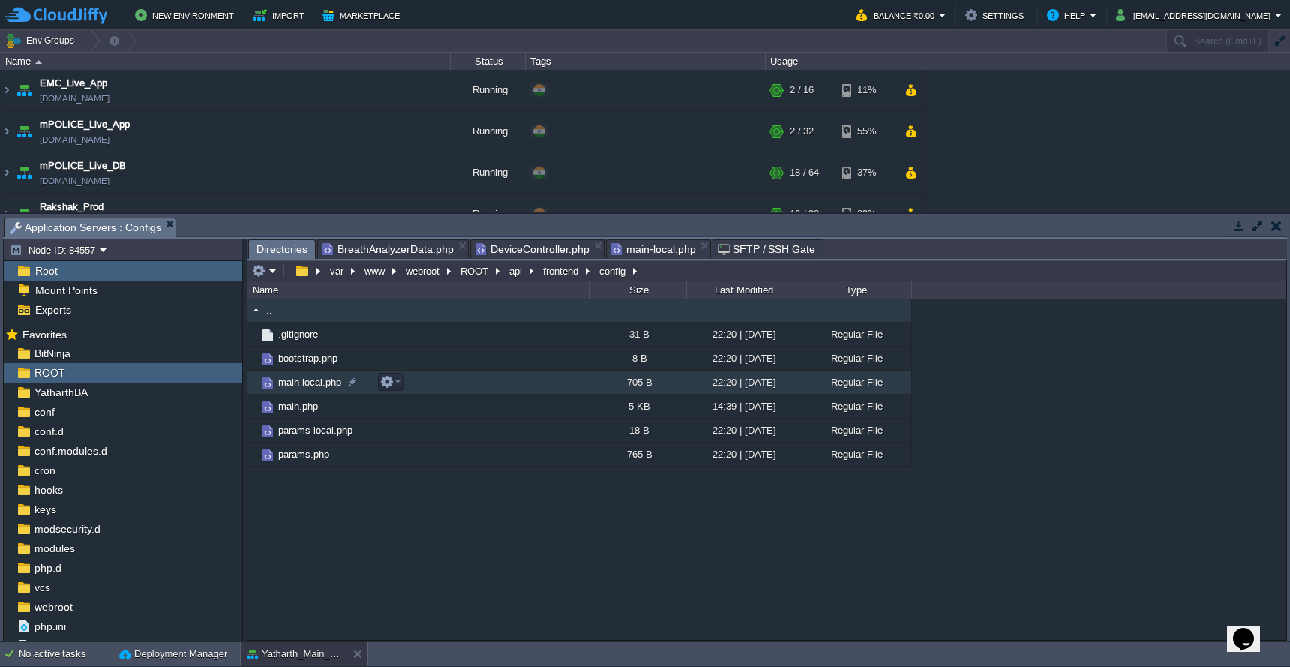
click at [496, 385] on td "main-local.php" at bounding box center [417, 382] width 341 height 24
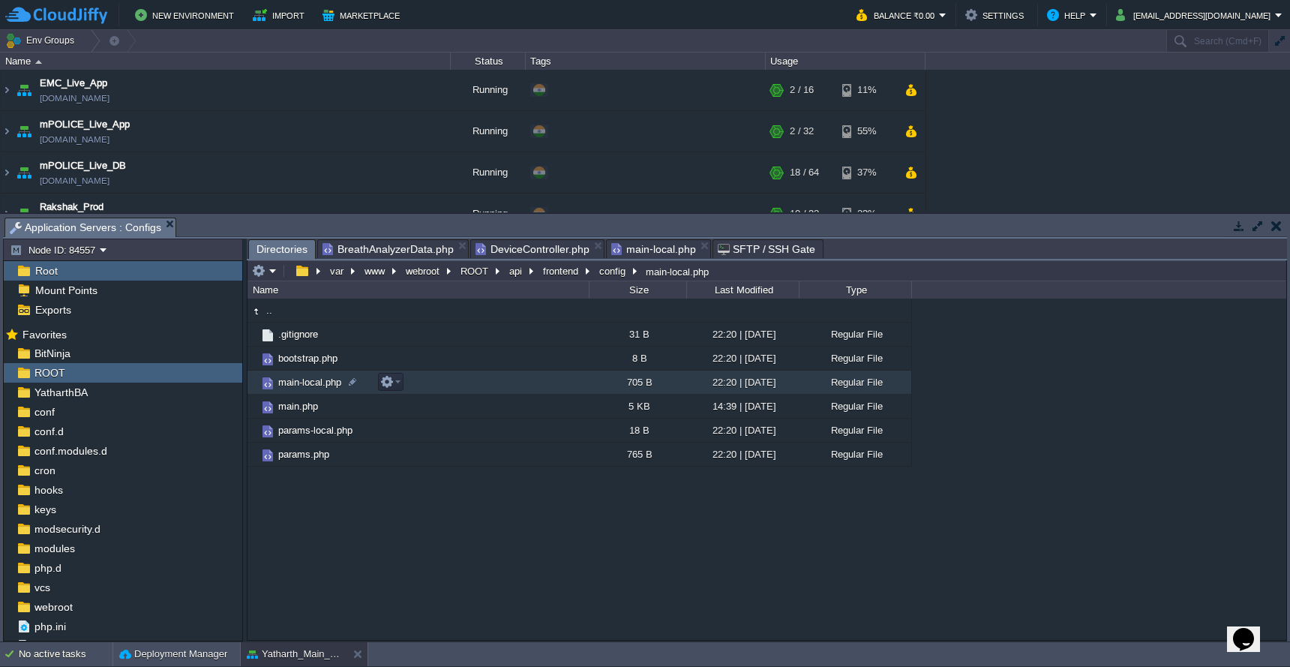
click at [496, 385] on td "main-local.php" at bounding box center [417, 382] width 341 height 24
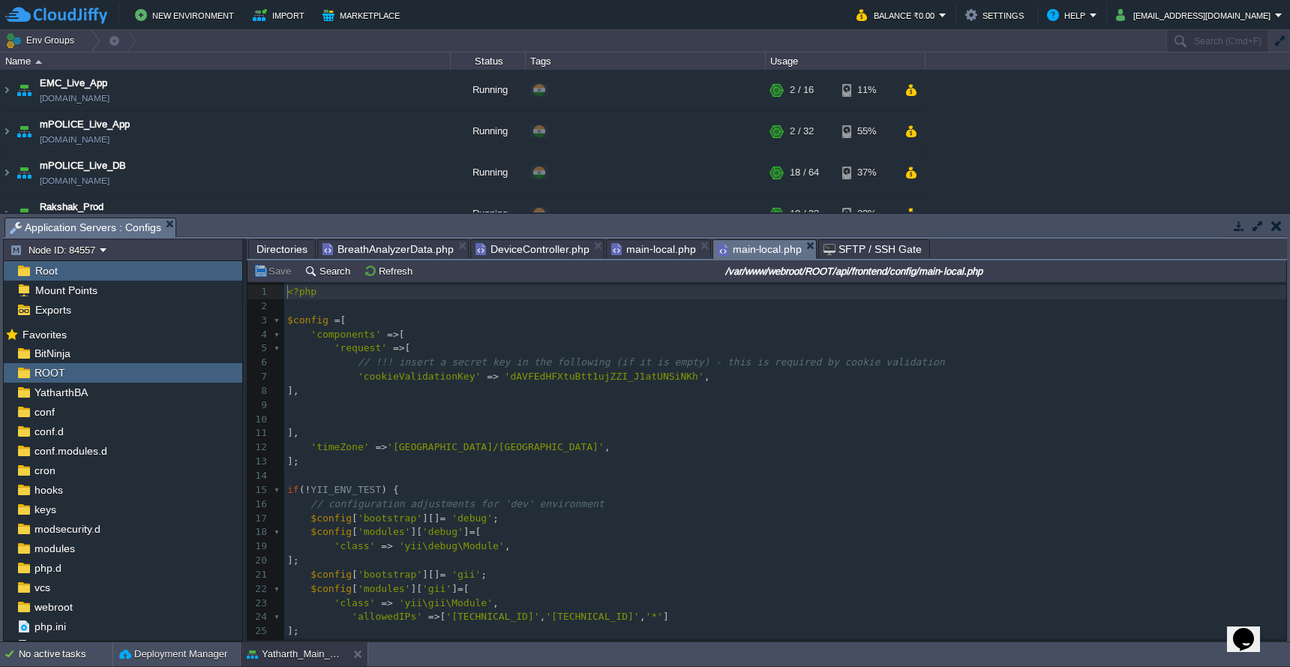
scroll to position [40, 0]
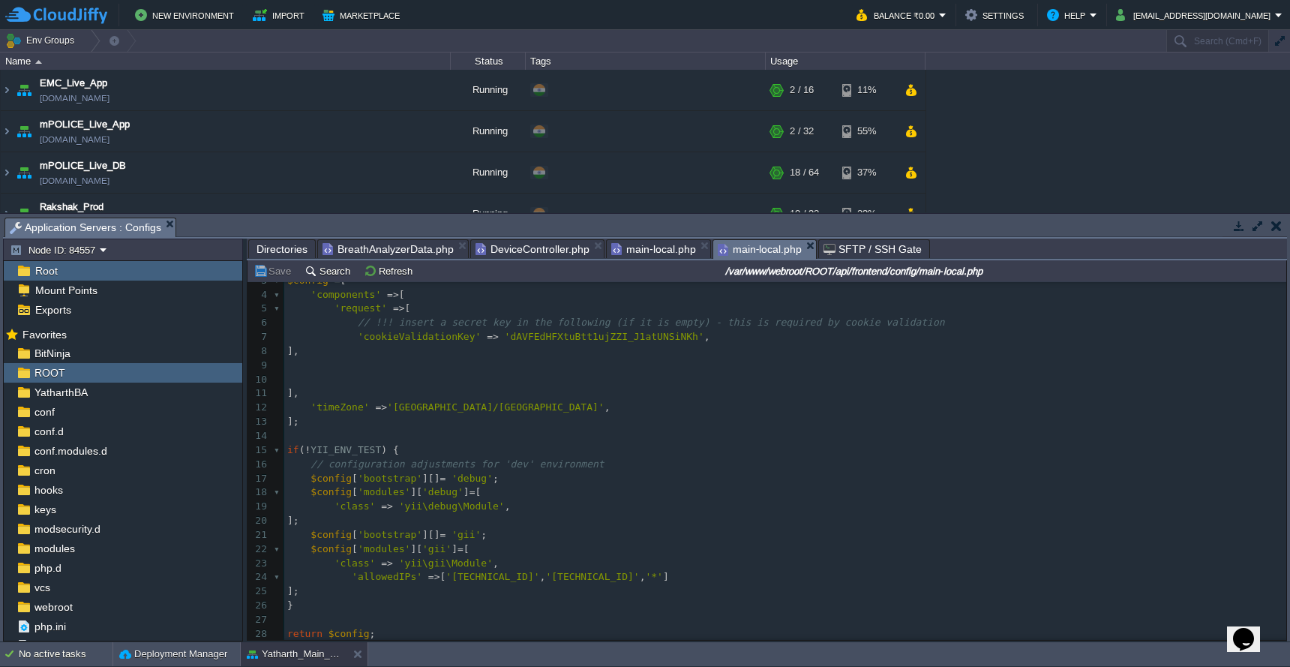
click at [291, 250] on span "Directories" at bounding box center [281, 249] width 51 height 18
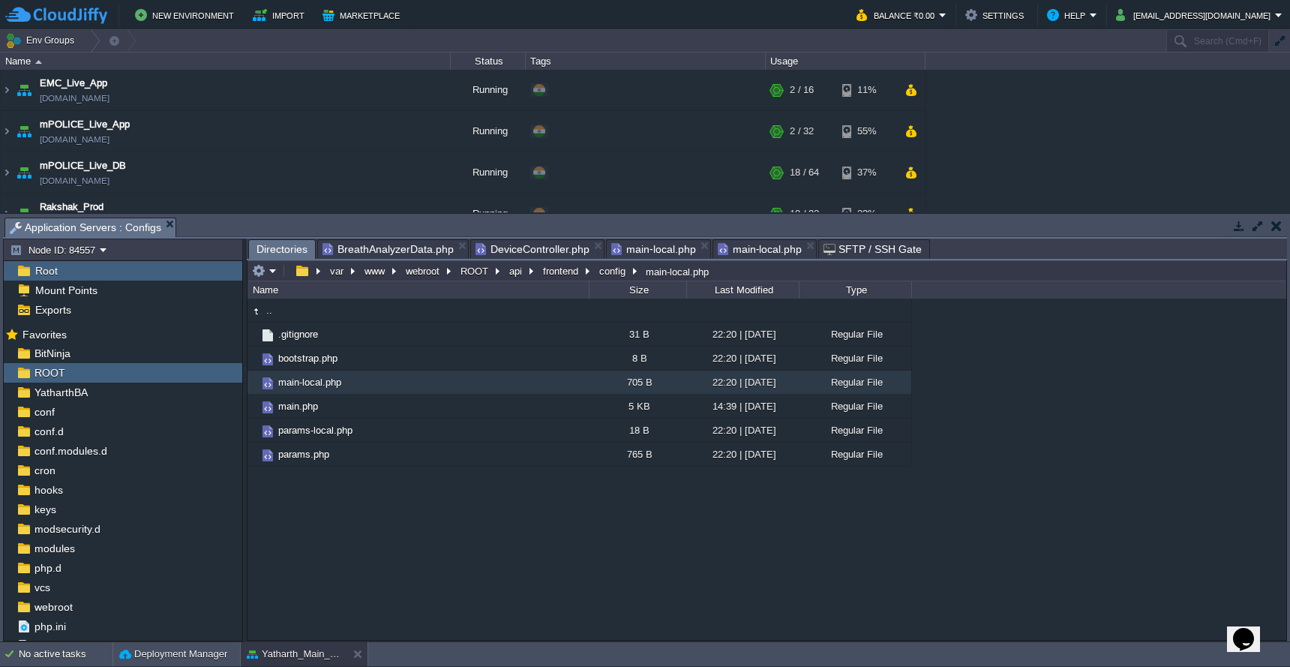
click at [748, 254] on span "main-local.php" at bounding box center [760, 249] width 85 height 18
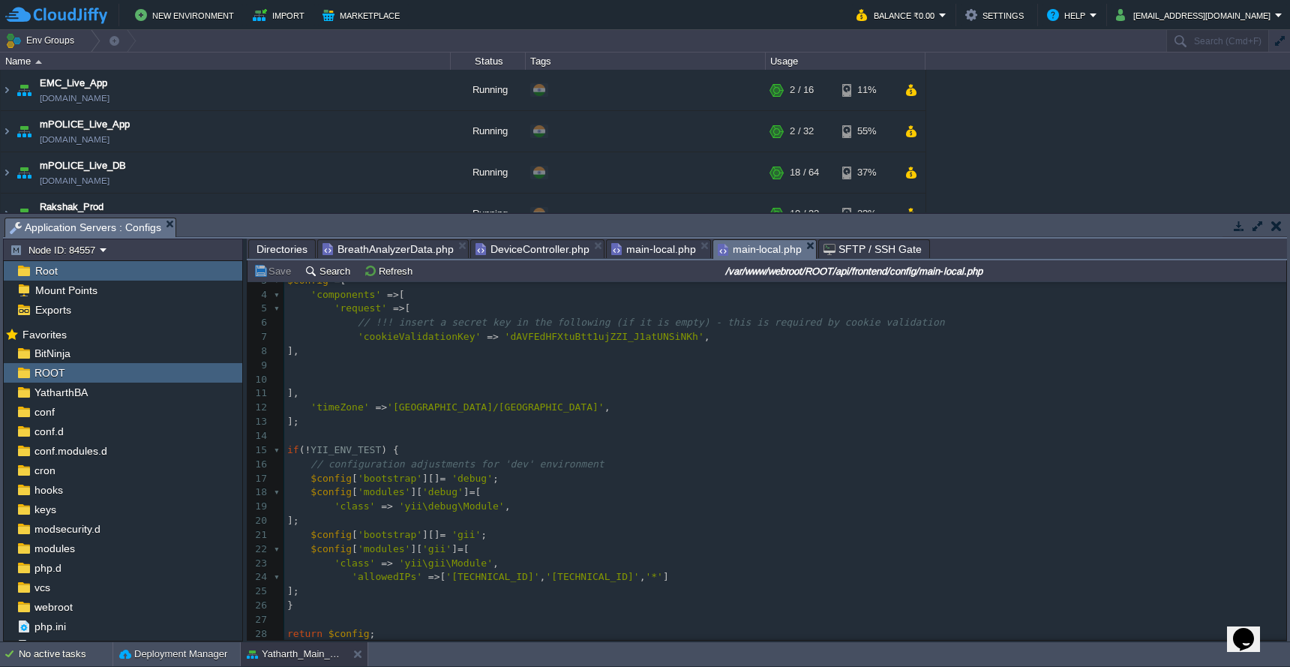
click at [644, 249] on span "main-local.php" at bounding box center [653, 249] width 85 height 18
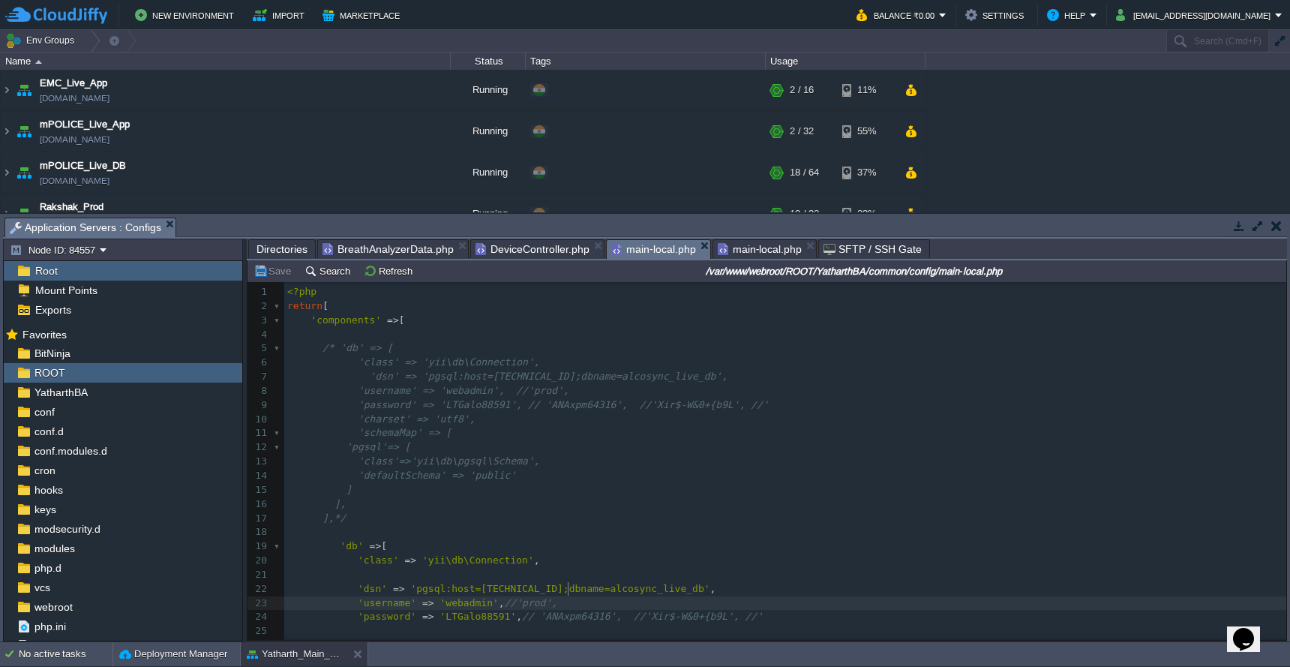
click at [604, 575] on div "x 1 <?php 2 return [ 3 'components' => [ 4 5 /* 'db' => [ 6 'class' => 'yii\db\…" at bounding box center [785, 539] width 1002 height 508
type textarea "alcosync_live_db"
